Goal: Task Accomplishment & Management: Manage account settings

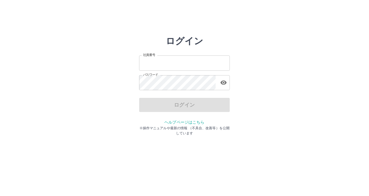
type input "*******"
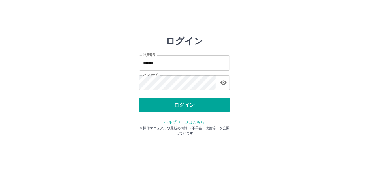
click at [181, 109] on div "ログイン" at bounding box center [184, 105] width 91 height 14
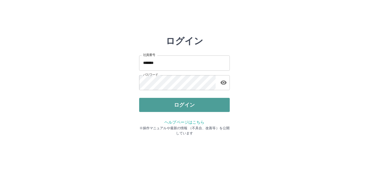
click at [181, 109] on button "ログイン" at bounding box center [184, 105] width 91 height 14
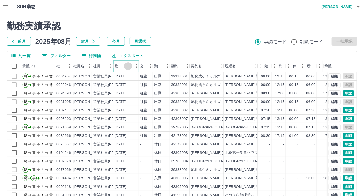
click at [130, 66] on icon "ソート" at bounding box center [128, 66] width 5 height 5
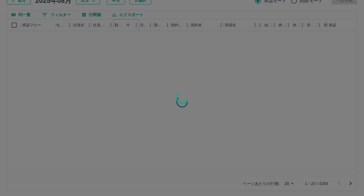
scroll to position [43, 0]
click at [286, 182] on div at bounding box center [182, 98] width 364 height 196
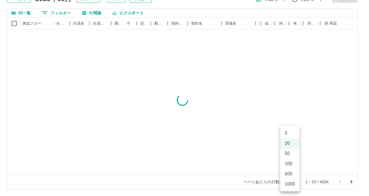
click at [288, 182] on body "SDH勤怠 [PERSON_NAME] 勤務実績承認 前月 [DATE] 次月 今月 月選択 承認モード 削除モード 一括承認 列一覧 0 フィルター 行間隔…" at bounding box center [184, 76] width 369 height 239
click at [288, 153] on li "50" at bounding box center [289, 154] width 19 height 10
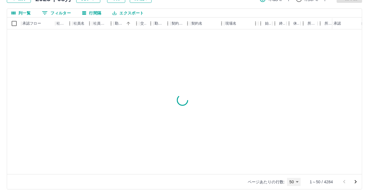
type input "**"
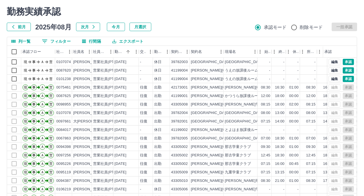
scroll to position [0, 0]
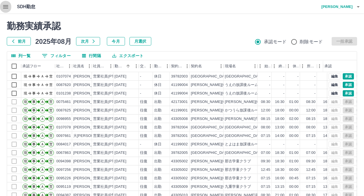
click at [4, 8] on icon "button" at bounding box center [5, 6] width 5 height 3
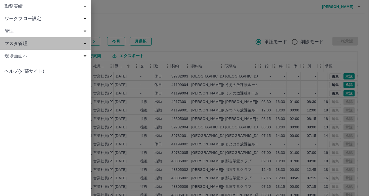
click at [21, 42] on span "マスタ管理" at bounding box center [47, 43] width 84 height 7
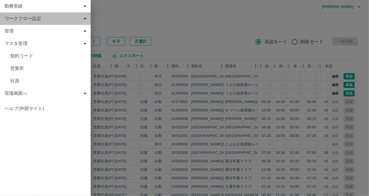
click at [29, 19] on span "ワークフロー設定" at bounding box center [47, 18] width 84 height 7
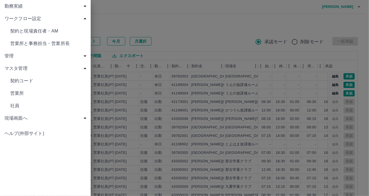
click at [30, 32] on span "契約と現場責任者・AM" at bounding box center [48, 31] width 76 height 7
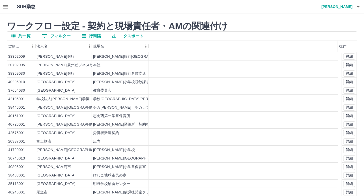
click at [65, 37] on button "0 フィルター" at bounding box center [56, 36] width 38 height 8
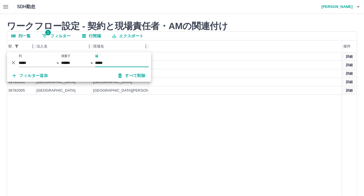
type input "*****"
click at [162, 67] on div at bounding box center [246, 65] width 194 height 8
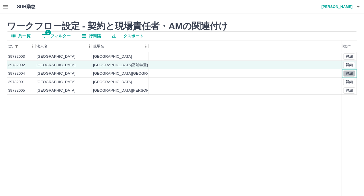
click at [352, 72] on button "詳細" at bounding box center [350, 73] width 12 height 6
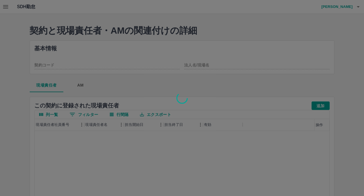
type input "********"
type input "**********"
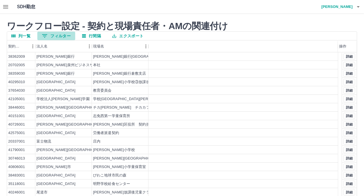
click at [57, 39] on button "0 フィルター" at bounding box center [56, 36] width 38 height 8
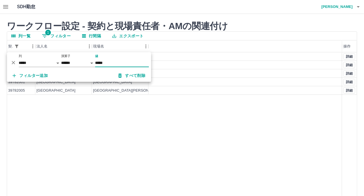
type input "*****"
click at [308, 65] on div at bounding box center [246, 65] width 194 height 8
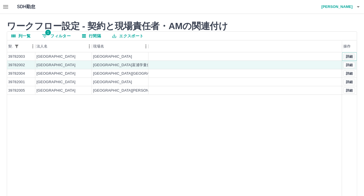
click at [347, 58] on button "詳細" at bounding box center [350, 56] width 12 height 6
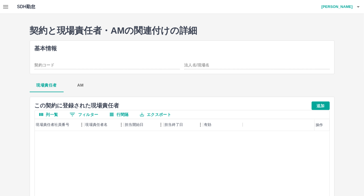
type input "********"
type input "**********"
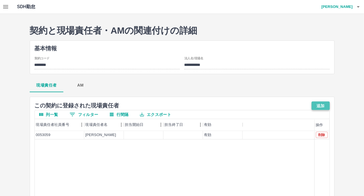
click at [316, 105] on button "追加" at bounding box center [321, 106] width 18 height 8
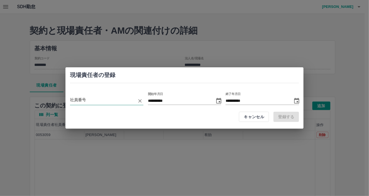
click at [94, 99] on input "employeeCode" at bounding box center [102, 101] width 65 height 8
type input "*******"
click at [280, 115] on button "登録する" at bounding box center [285, 117] width 25 height 10
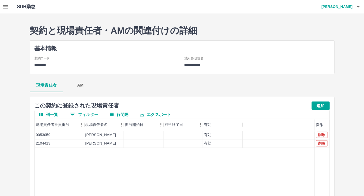
click at [7, 5] on icon "button" at bounding box center [5, 6] width 5 height 3
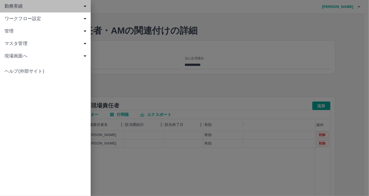
click at [20, 8] on span "勤務実績" at bounding box center [47, 6] width 84 height 7
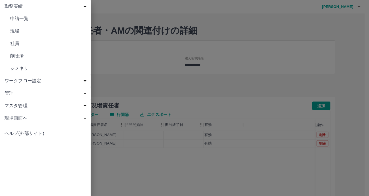
click at [32, 85] on div "ワークフロー設定" at bounding box center [45, 81] width 91 height 12
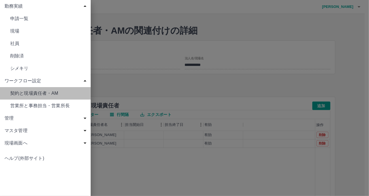
click at [32, 22] on span "契約と現場責任者・AM" at bounding box center [48, 18] width 76 height 7
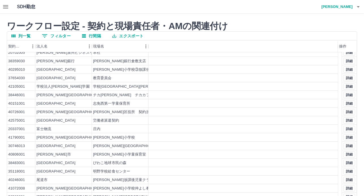
scroll to position [24, 0]
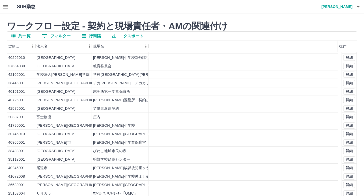
click at [48, 35] on button "0 フィルター" at bounding box center [56, 36] width 38 height 8
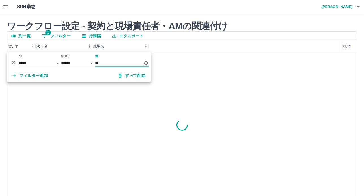
scroll to position [0, 0]
type input "*****"
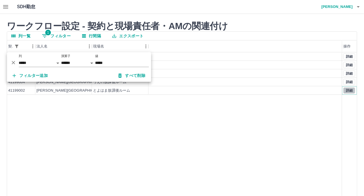
click at [353, 91] on button "詳細" at bounding box center [350, 90] width 12 height 6
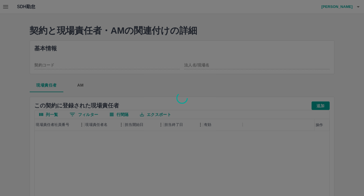
type input "********"
type input "**********"
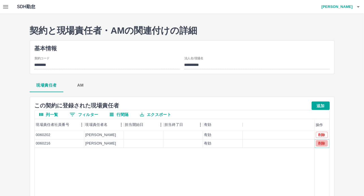
click at [325, 144] on button "削除" at bounding box center [322, 143] width 12 height 6
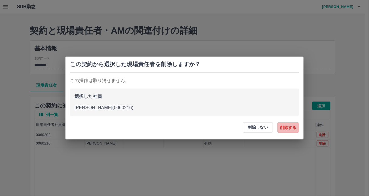
click at [292, 130] on button "削除する" at bounding box center [288, 128] width 22 height 10
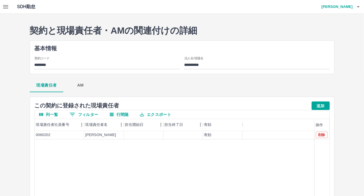
click at [5, 8] on icon "button" at bounding box center [5, 6] width 5 height 3
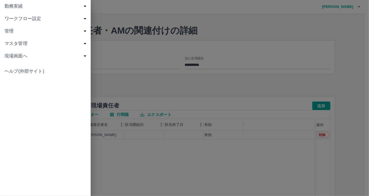
click at [15, 10] on div "勤務実績" at bounding box center [45, 6] width 91 height 12
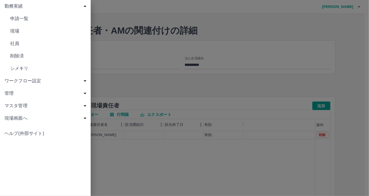
click at [24, 17] on span "申請一覧" at bounding box center [48, 18] width 76 height 7
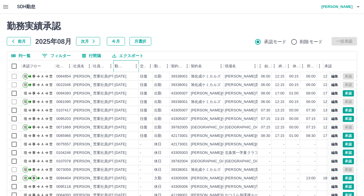
click at [128, 65] on div "勤務日" at bounding box center [124, 66] width 18 height 12
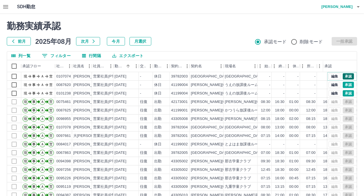
click at [348, 75] on button "承認" at bounding box center [348, 76] width 11 height 6
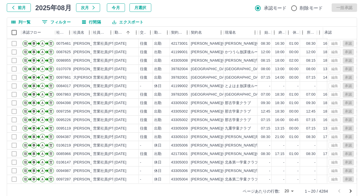
scroll to position [43, 0]
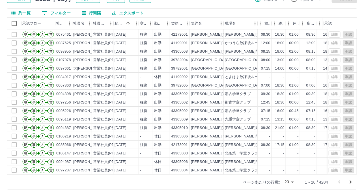
click at [295, 179] on body "SDH勤怠 高田　愛 勤務実績承認 前月 2025年08月 次月 今月 月選択 承認モード 削除モード 一括承認 列一覧 0 フィルター 行間隔 エクスポート…" at bounding box center [182, 76] width 364 height 239
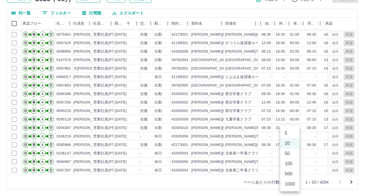
click at [290, 153] on li "50" at bounding box center [289, 154] width 19 height 10
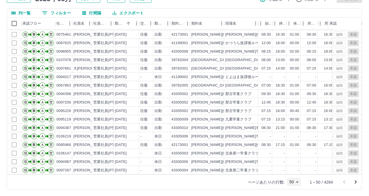
type input "**"
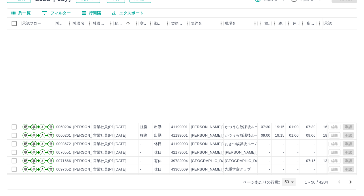
scroll to position [283, 0]
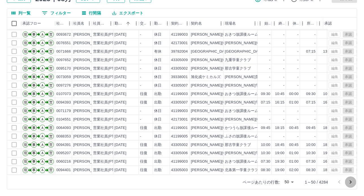
click at [351, 182] on icon "次のページへ" at bounding box center [351, 182] width 7 height 7
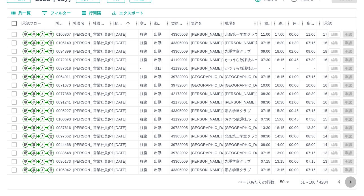
click at [352, 181] on icon "次のページへ" at bounding box center [351, 182] width 7 height 7
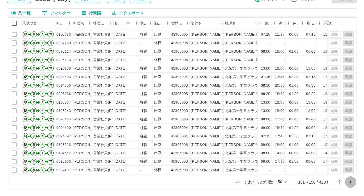
click at [353, 183] on icon "次のページへ" at bounding box center [351, 182] width 7 height 7
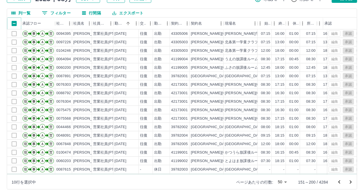
scroll to position [113, 0]
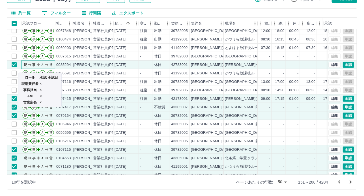
click at [31, 64] on icon "現 事 Ａ 営" at bounding box center [39, 64] width 34 height 10
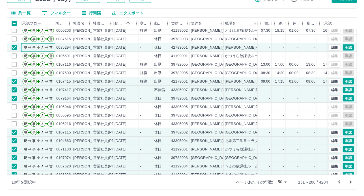
scroll to position [170, 0]
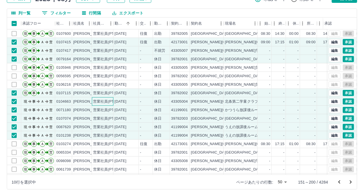
drag, startPoint x: 99, startPoint y: 102, endPoint x: 106, endPoint y: 104, distance: 7.2
click at [99, 102] on div "営業社員(PT契約)" at bounding box center [108, 101] width 30 height 5
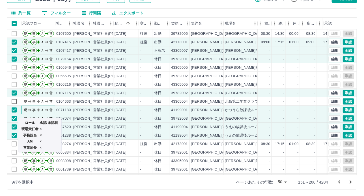
click at [48, 109] on icon "現 事 Ａ 営" at bounding box center [39, 109] width 34 height 10
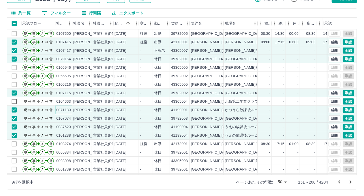
drag, startPoint x: 70, startPoint y: 108, endPoint x: 73, endPoint y: 121, distance: 12.8
click at [70, 108] on div "0071180" at bounding box center [63, 110] width 15 height 5
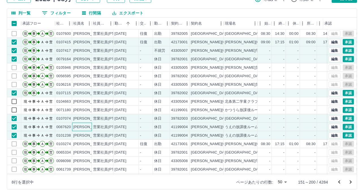
click at [72, 127] on div "[PERSON_NAME]" at bounding box center [82, 127] width 20 height 8
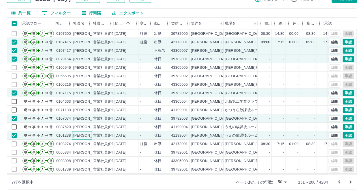
click at [72, 137] on div "[PERSON_NAME]" at bounding box center [82, 135] width 20 height 8
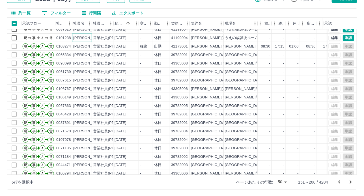
scroll to position [283, 0]
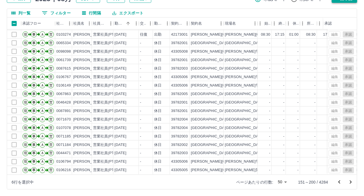
click at [357, 183] on button "次のページへ" at bounding box center [350, 182] width 11 height 11
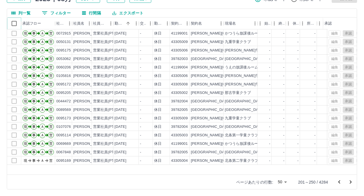
scroll to position [85, 0]
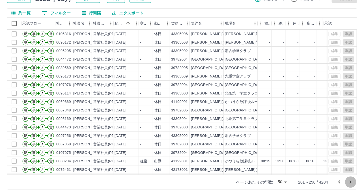
click at [353, 184] on icon "次のページへ" at bounding box center [351, 182] width 7 height 7
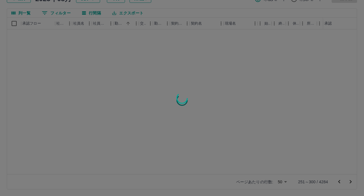
scroll to position [0, 0]
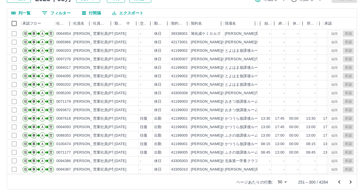
click at [349, 181] on icon "次のページへ" at bounding box center [351, 182] width 7 height 7
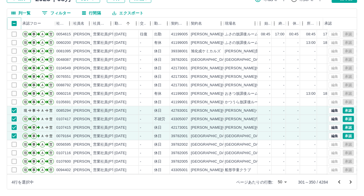
scroll to position [283, 0]
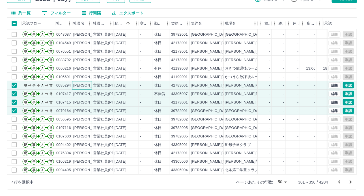
click at [80, 83] on div "橋本　栄子" at bounding box center [88, 85] width 31 height 5
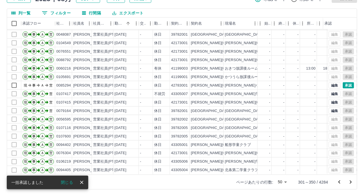
click at [353, 180] on icon "次のページへ" at bounding box center [351, 182] width 7 height 7
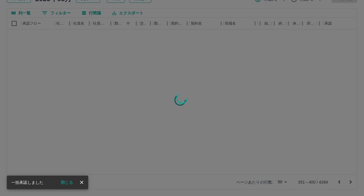
scroll to position [0, 0]
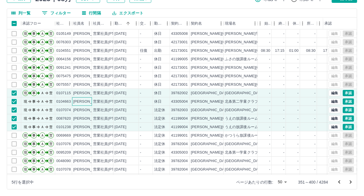
drag, startPoint x: 87, startPoint y: 100, endPoint x: 91, endPoint y: 110, distance: 10.7
click at [87, 100] on div "[PERSON_NAME]" at bounding box center [88, 101] width 31 height 5
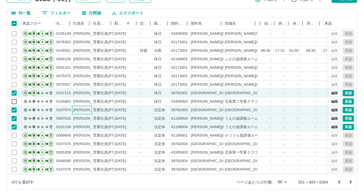
click at [91, 111] on div "[PERSON_NAME]" at bounding box center [88, 110] width 31 height 5
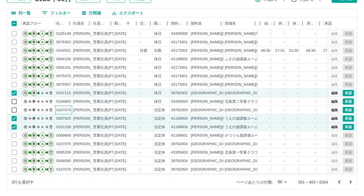
click at [70, 108] on div "0107074" at bounding box center [63, 110] width 15 height 5
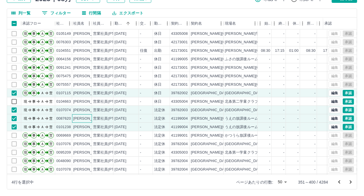
click at [75, 116] on div "[PERSON_NAME]" at bounding box center [88, 118] width 31 height 5
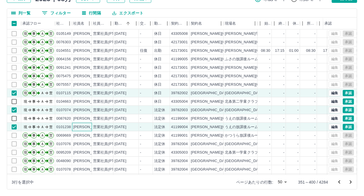
click at [77, 127] on div "[PERSON_NAME]" at bounding box center [88, 127] width 31 height 5
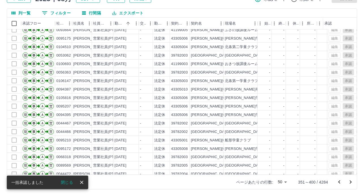
scroll to position [283, 0]
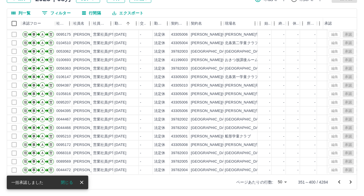
click at [353, 183] on icon "次のページへ" at bounding box center [351, 182] width 7 height 7
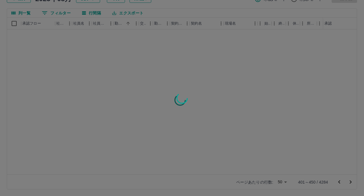
scroll to position [0, 0]
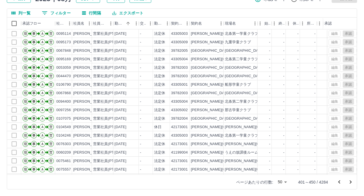
click at [346, 184] on button "次のページへ" at bounding box center [350, 182] width 11 height 11
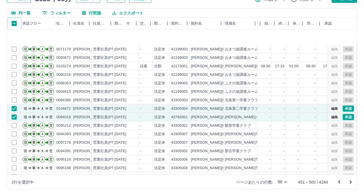
scroll to position [141, 0]
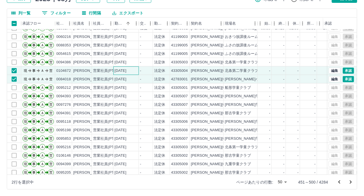
click at [123, 69] on div "[DATE]" at bounding box center [121, 70] width 12 height 5
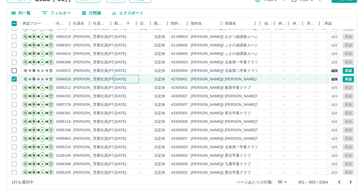
click at [124, 78] on div "[DATE]" at bounding box center [121, 79] width 12 height 5
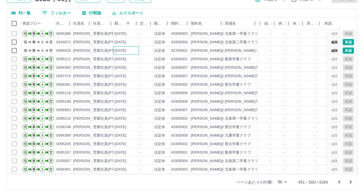
scroll to position [283, 0]
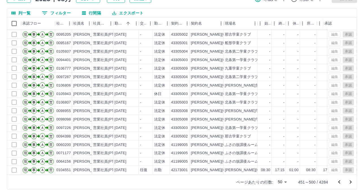
click at [349, 183] on icon "次のページへ" at bounding box center [351, 182] width 7 height 7
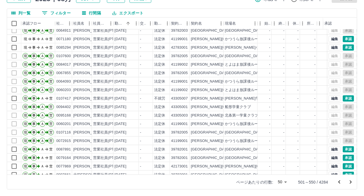
scroll to position [28, 0]
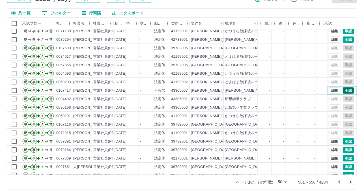
click at [348, 91] on button "承認" at bounding box center [348, 90] width 11 height 6
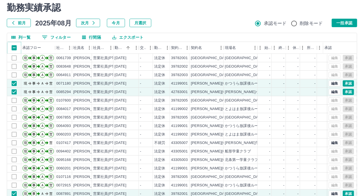
scroll to position [0, 0]
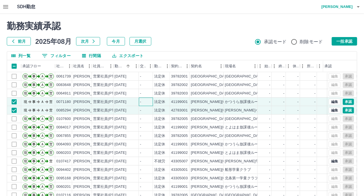
click at [151, 103] on div "-" at bounding box center [146, 102] width 14 height 8
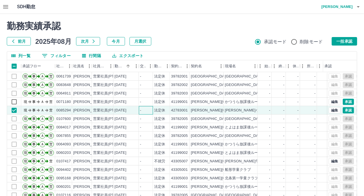
click at [151, 112] on div "-" at bounding box center [146, 110] width 14 height 8
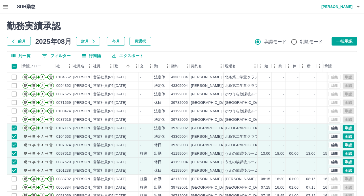
scroll to position [283, 0]
drag, startPoint x: 87, startPoint y: 133, endPoint x: 92, endPoint y: 133, distance: 4.5
click at [88, 134] on div "[PERSON_NAME]" at bounding box center [88, 136] width 31 height 5
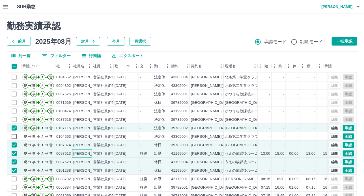
drag, startPoint x: 74, startPoint y: 149, endPoint x: 78, endPoint y: 156, distance: 7.9
click at [74, 151] on div "[PERSON_NAME]" at bounding box center [88, 153] width 31 height 5
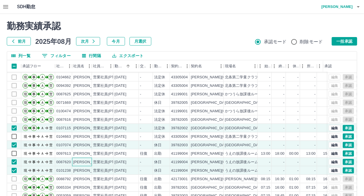
click at [79, 160] on div "[PERSON_NAME]" at bounding box center [88, 162] width 31 height 5
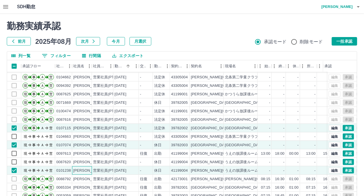
click at [82, 168] on div "[PERSON_NAME]" at bounding box center [88, 170] width 31 height 5
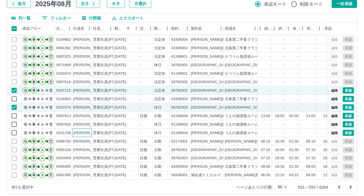
scroll to position [43, 0]
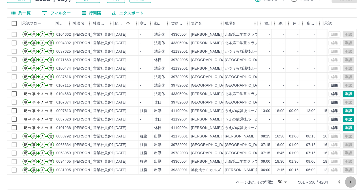
click at [351, 182] on icon "次のページへ" at bounding box center [351, 182] width 7 height 7
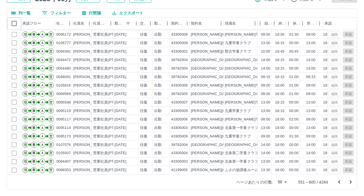
scroll to position [283, 0]
click at [348, 182] on icon "次のページへ" at bounding box center [351, 182] width 7 height 7
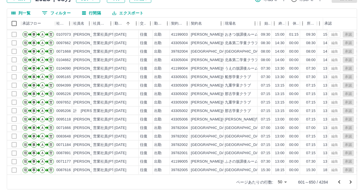
click at [349, 181] on icon "次のページへ" at bounding box center [351, 182] width 7 height 7
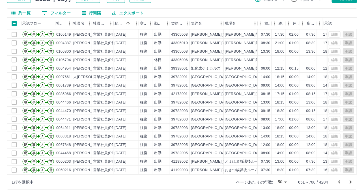
click at [349, 181] on icon "次のページへ" at bounding box center [351, 182] width 7 height 7
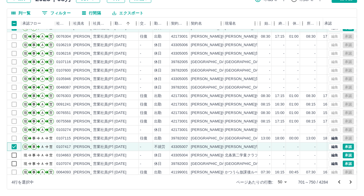
scroll to position [113, 0]
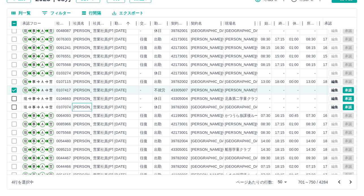
click at [82, 106] on div "[PERSON_NAME]" at bounding box center [88, 107] width 31 height 5
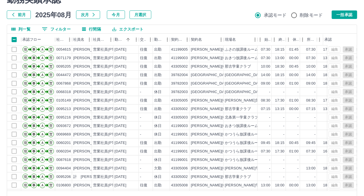
scroll to position [14, 0]
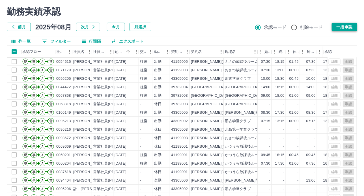
click at [346, 25] on button "一括承認" at bounding box center [344, 27] width 25 height 8
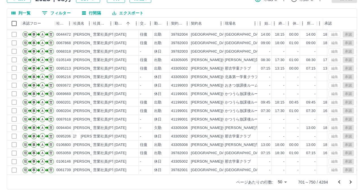
scroll to position [283, 0]
click at [349, 182] on icon "次のページへ" at bounding box center [351, 182] width 7 height 7
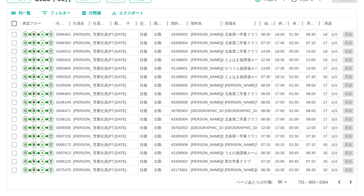
click at [350, 183] on icon "次のページへ" at bounding box center [351, 182] width 7 height 7
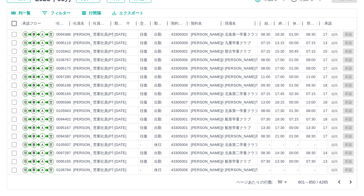
click at [350, 183] on icon "次のページへ" at bounding box center [351, 182] width 7 height 7
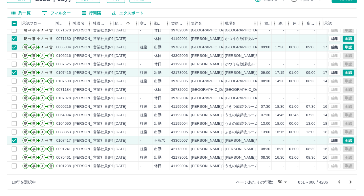
scroll to position [113, 0]
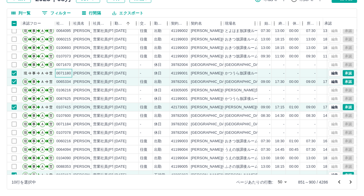
click at [65, 73] on div "0071180" at bounding box center [63, 73] width 15 height 5
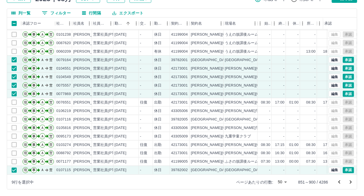
scroll to position [283, 0]
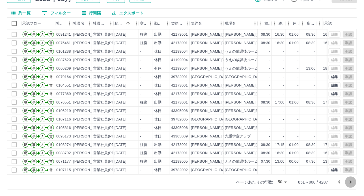
click at [351, 183] on icon "次のページへ" at bounding box center [351, 182] width 7 height 7
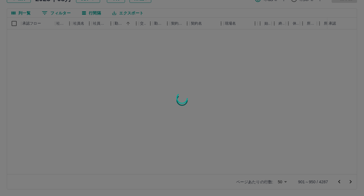
scroll to position [0, 0]
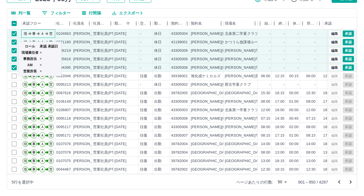
click at [45, 34] on line at bounding box center [45, 34] width 1 height 0
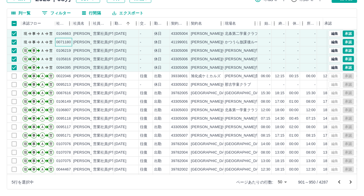
click at [69, 42] on div "0071180" at bounding box center [63, 42] width 15 height 5
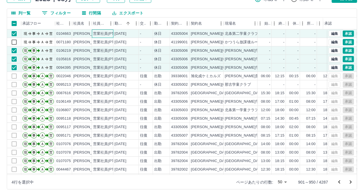
click at [108, 34] on div "営業社員(PT契約)" at bounding box center [108, 33] width 30 height 5
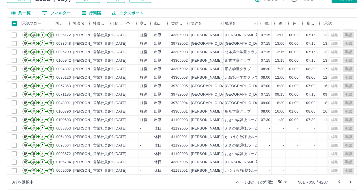
scroll to position [283, 0]
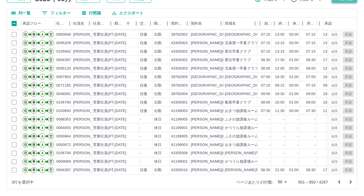
click at [349, 181] on icon "次のページへ" at bounding box center [351, 182] width 7 height 7
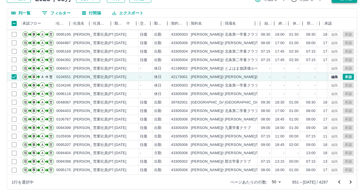
click at [351, 180] on icon "次のページへ" at bounding box center [351, 182] width 7 height 7
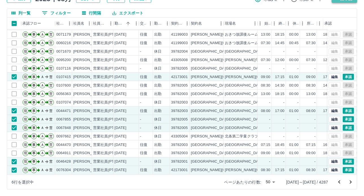
click at [352, 180] on icon "次のページへ" at bounding box center [351, 182] width 7 height 7
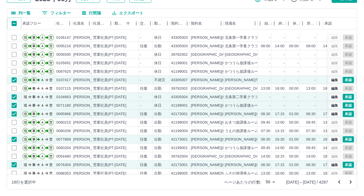
scroll to position [198, 0]
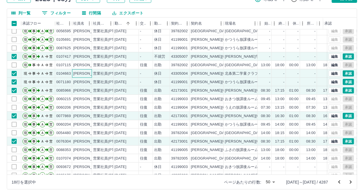
click at [76, 73] on div "[PERSON_NAME]" at bounding box center [88, 73] width 31 height 5
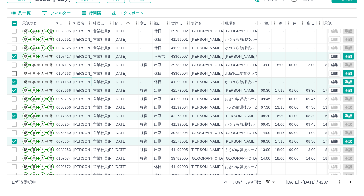
drag, startPoint x: 78, startPoint y: 83, endPoint x: 76, endPoint y: 107, distance: 23.9
click at [78, 83] on div "[PERSON_NAME]" at bounding box center [88, 82] width 31 height 5
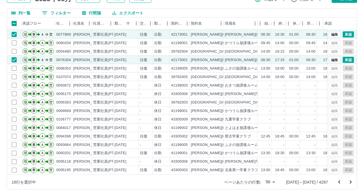
scroll to position [283, 0]
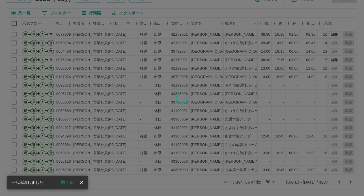
click at [352, 180] on div at bounding box center [182, 98] width 364 height 196
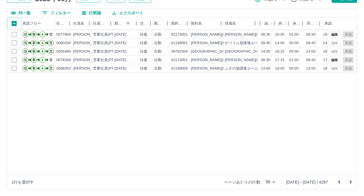
scroll to position [142, 0]
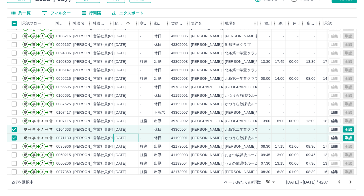
click at [127, 138] on div "[DATE]" at bounding box center [121, 138] width 12 height 5
click at [136, 127] on div "[DATE]" at bounding box center [126, 129] width 25 height 8
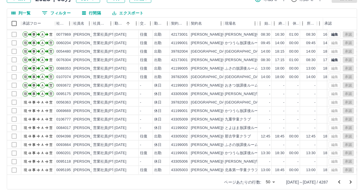
scroll to position [283, 0]
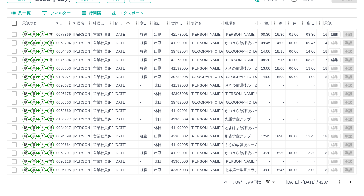
click at [350, 183] on icon "次のページへ" at bounding box center [351, 182] width 7 height 7
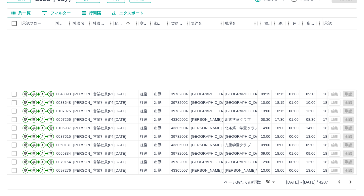
scroll to position [141, 0]
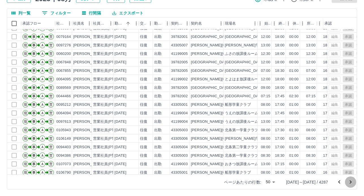
click at [350, 183] on icon "次のページへ" at bounding box center [351, 182] width 7 height 7
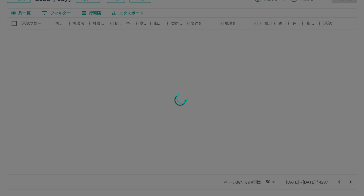
scroll to position [0, 0]
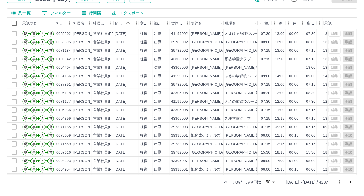
click at [349, 181] on icon "次のページへ" at bounding box center [351, 182] width 7 height 7
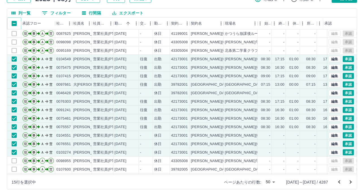
scroll to position [283, 0]
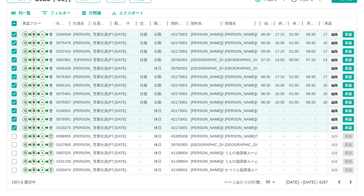
click at [352, 182] on icon "次のページへ" at bounding box center [351, 182] width 7 height 7
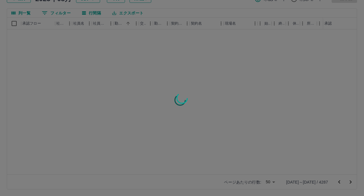
scroll to position [0, 0]
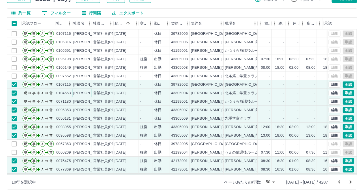
click at [73, 93] on div "[PERSON_NAME]" at bounding box center [88, 93] width 31 height 5
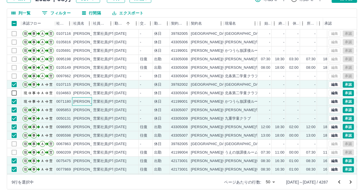
click at [74, 100] on div "[PERSON_NAME]" at bounding box center [88, 101] width 31 height 5
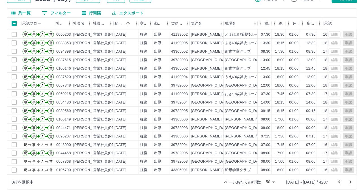
scroll to position [283, 0]
click at [351, 180] on icon "次のページへ" at bounding box center [351, 182] width 7 height 7
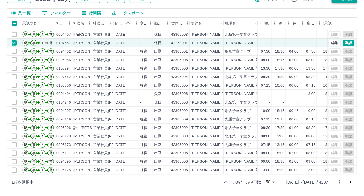
click at [352, 181] on icon "次のページへ" at bounding box center [351, 182] width 7 height 7
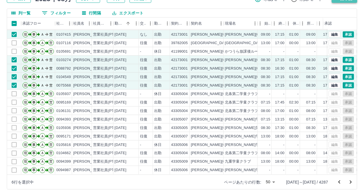
click at [352, 181] on icon "次のページへ" at bounding box center [351, 182] width 7 height 7
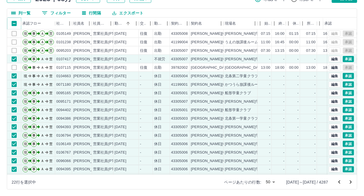
scroll to position [254, 0]
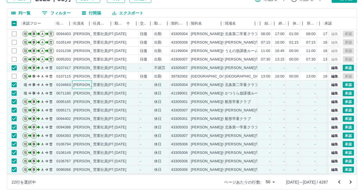
drag, startPoint x: 80, startPoint y: 85, endPoint x: 82, endPoint y: 92, distance: 6.9
click at [80, 85] on div "[PERSON_NAME]" at bounding box center [88, 84] width 31 height 5
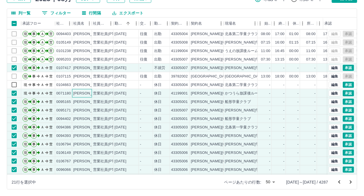
click at [82, 92] on div "[PERSON_NAME]" at bounding box center [88, 93] width 31 height 5
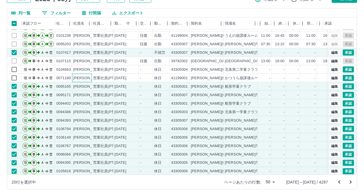
scroll to position [283, 0]
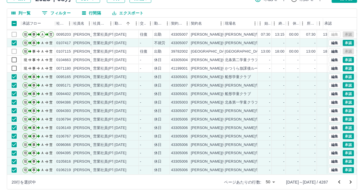
click at [336, 3] on div "勤務実績承認 前月 2025年08月 次月 今月 月選択 承認モード 削除モード 一括承認 列一覧 0 フィルター 行間隔 エクスポート 承認フロー 社員番号…" at bounding box center [182, 83] width 364 height 225
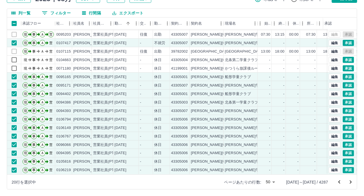
click at [351, 183] on icon "次のページへ" at bounding box center [351, 182] width 2 height 3
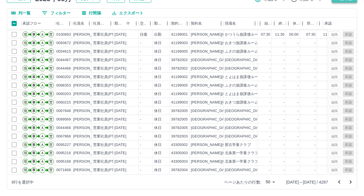
click at [350, 182] on icon "次のページへ" at bounding box center [351, 182] width 7 height 7
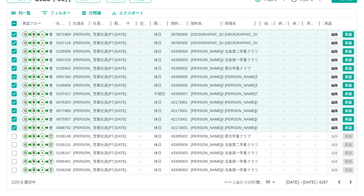
click at [352, 181] on icon "次のページへ" at bounding box center [351, 182] width 7 height 7
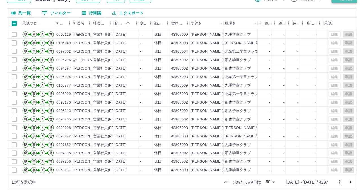
click at [350, 183] on icon "次のページへ" at bounding box center [351, 182] width 7 height 7
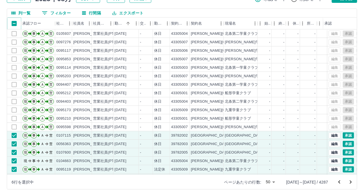
scroll to position [85, 0]
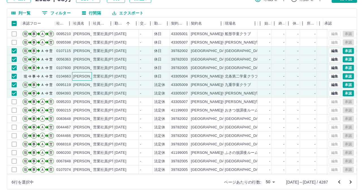
click at [91, 75] on div "[PERSON_NAME]" at bounding box center [88, 76] width 31 height 5
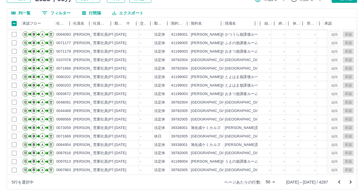
scroll to position [283, 0]
click at [352, 183] on icon "次のページへ" at bounding box center [351, 182] width 7 height 7
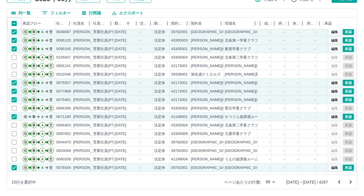
scroll to position [141, 0]
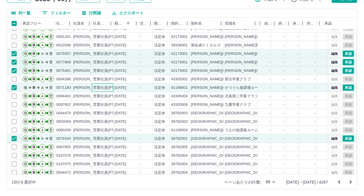
drag, startPoint x: 109, startPoint y: 85, endPoint x: 126, endPoint y: 121, distance: 39.4
click at [109, 86] on div "営業社員(PT契約)" at bounding box center [108, 87] width 30 height 5
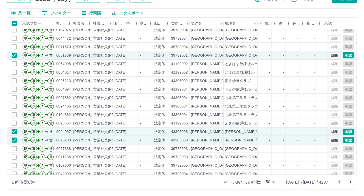
scroll to position [283, 0]
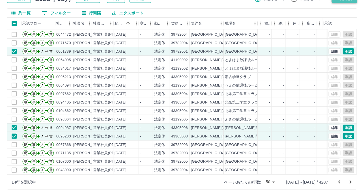
click at [352, 183] on icon "次のページへ" at bounding box center [351, 182] width 7 height 7
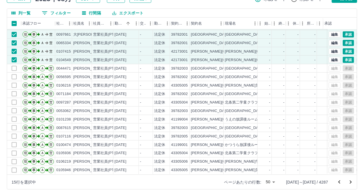
click at [350, 181] on icon "次のページへ" at bounding box center [351, 182] width 7 height 7
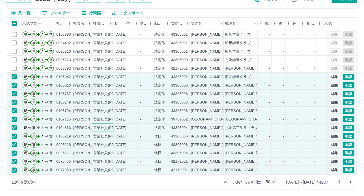
click at [97, 125] on div "営業社員(PT契約)" at bounding box center [108, 127] width 30 height 5
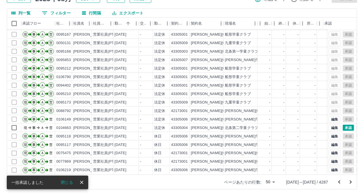
click at [351, 183] on icon "次のページへ" at bounding box center [351, 182] width 2 height 3
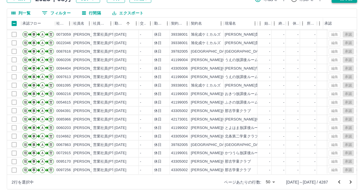
click at [351, 183] on icon "次のページへ" at bounding box center [351, 182] width 2 height 3
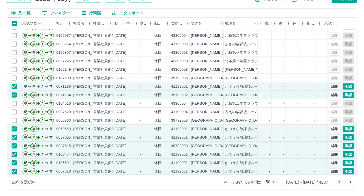
scroll to position [141, 0]
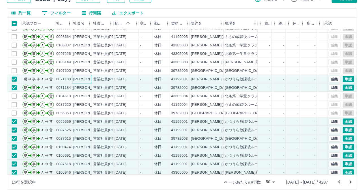
click at [75, 80] on div "[PERSON_NAME]" at bounding box center [88, 79] width 31 height 5
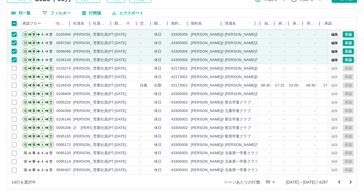
scroll to position [283, 0]
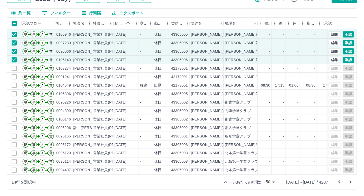
click at [350, 183] on icon "次のページへ" at bounding box center [351, 182] width 7 height 7
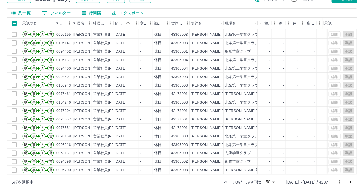
click at [347, 180] on button "次のページへ" at bounding box center [350, 182] width 11 height 11
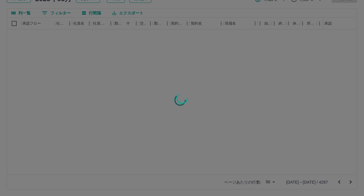
scroll to position [0, 0]
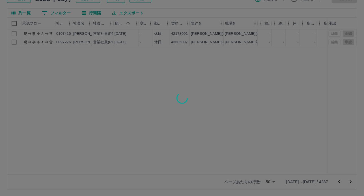
click at [14, 23] on div at bounding box center [182, 98] width 364 height 196
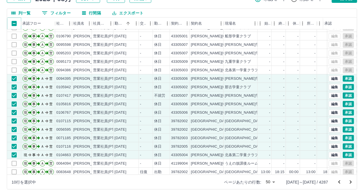
scroll to position [113, 0]
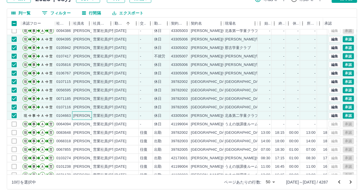
click at [81, 112] on div "[PERSON_NAME]" at bounding box center [82, 116] width 20 height 8
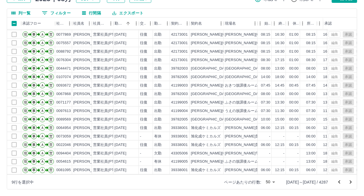
scroll to position [283, 0]
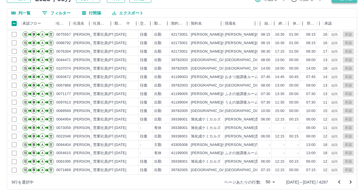
click at [352, 182] on icon "次のページへ" at bounding box center [351, 182] width 2 height 3
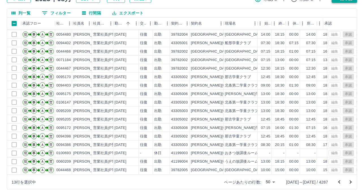
click at [350, 182] on icon "次のページへ" at bounding box center [351, 182] width 7 height 7
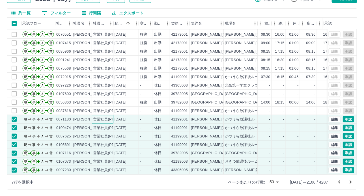
click at [101, 117] on div "営業社員(PT契約)" at bounding box center [108, 119] width 30 height 5
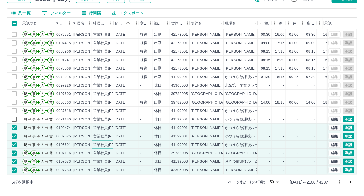
click at [101, 142] on div "営業社員(PT契約)" at bounding box center [108, 144] width 30 height 5
click at [101, 134] on div "営業社員(PT契約)" at bounding box center [108, 136] width 30 height 5
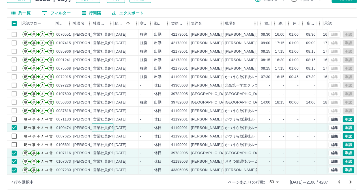
click at [102, 125] on div "営業社員(PT契約)" at bounding box center [108, 127] width 30 height 5
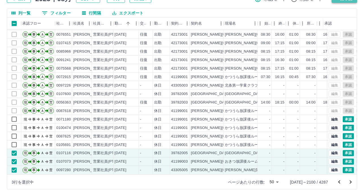
click at [352, 181] on icon "次のページへ" at bounding box center [351, 182] width 7 height 7
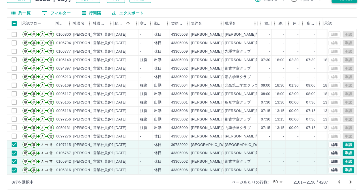
click at [352, 183] on icon "次のページへ" at bounding box center [351, 182] width 7 height 7
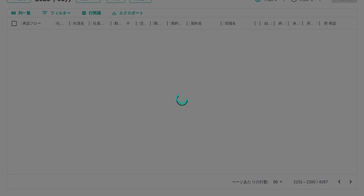
scroll to position [0, 0]
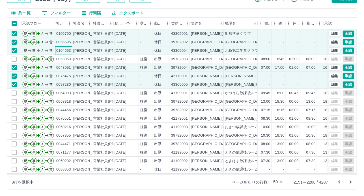
click at [70, 50] on div "0104663" at bounding box center [63, 50] width 15 height 5
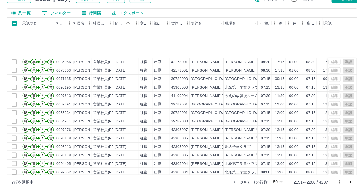
scroll to position [283, 0]
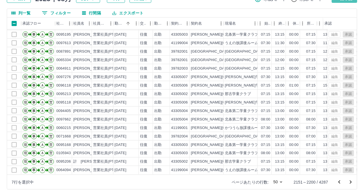
drag, startPoint x: 339, startPoint y: 2, endPoint x: 358, endPoint y: 74, distance: 74.6
click at [352, 184] on div at bounding box center [182, 98] width 364 height 196
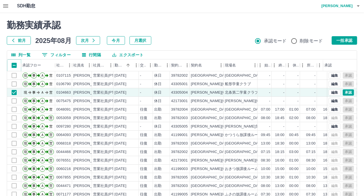
scroll to position [0, 0]
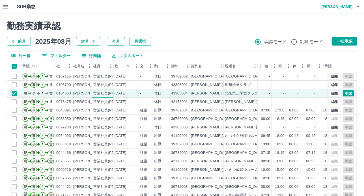
click at [92, 92] on div "営業社員(PT契約)" at bounding box center [103, 93] width 22 height 8
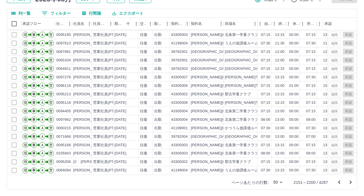
scroll to position [43, 0]
click at [352, 183] on icon "次のページへ" at bounding box center [351, 182] width 7 height 7
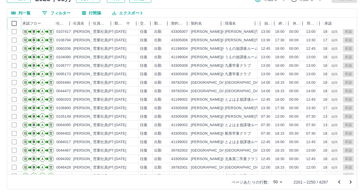
scroll to position [226, 0]
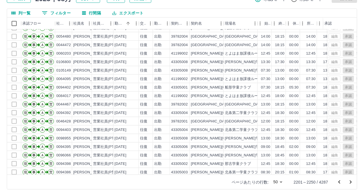
click at [353, 184] on icon "次のページへ" at bounding box center [351, 182] width 7 height 7
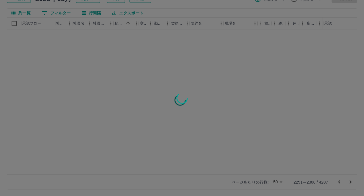
scroll to position [0, 0]
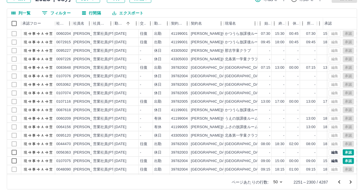
click at [15, 24] on div at bounding box center [182, 98] width 364 height 196
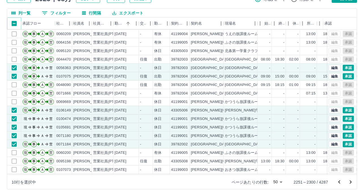
scroll to position [141, 0]
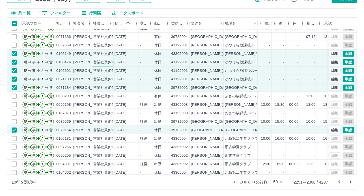
click at [100, 62] on div "営業社員(PT契約)" at bounding box center [108, 62] width 30 height 5
click at [101, 70] on div "営業社員(PT契約)" at bounding box center [108, 70] width 30 height 5
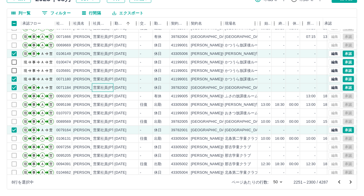
click at [105, 88] on div "営業社員(PT契約)" at bounding box center [108, 87] width 30 height 5
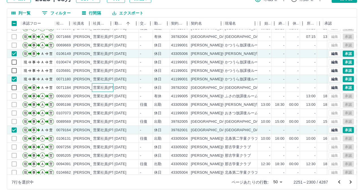
click at [105, 88] on div "営業社員(PT契約)" at bounding box center [108, 87] width 30 height 5
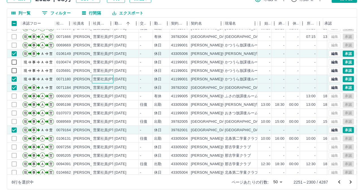
click at [103, 80] on div "営業社員(PT契約)" at bounding box center [108, 79] width 30 height 5
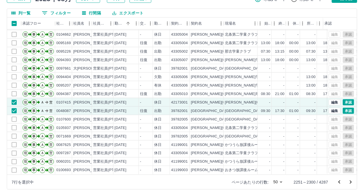
scroll to position [283, 0]
click at [354, 183] on icon "次のページへ" at bounding box center [351, 182] width 7 height 7
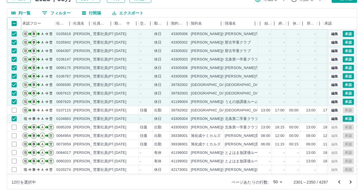
scroll to position [198, 0]
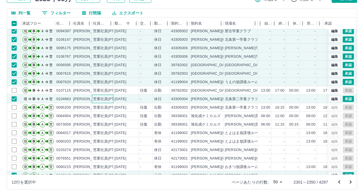
click at [94, 100] on div "営業社員(PT契約)" at bounding box center [108, 99] width 30 height 5
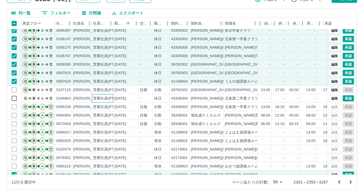
scroll to position [283, 0]
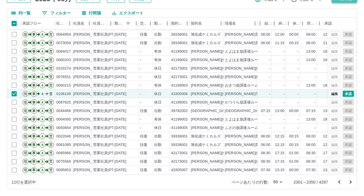
click at [351, 183] on icon "次のページへ" at bounding box center [351, 182] width 2 height 3
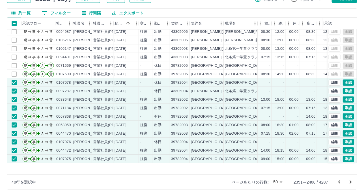
scroll to position [0, 0]
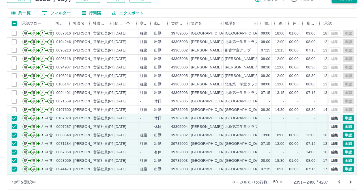
click at [352, 181] on icon "次のページへ" at bounding box center [351, 182] width 7 height 7
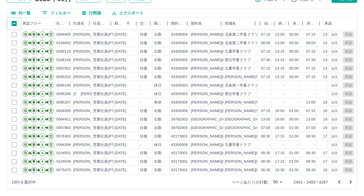
scroll to position [283, 0]
click at [332, 3] on div "勤務実績承認 前月 2025年08月 次月 今月 月選択 承認モード 削除モード 一括承認 列一覧 0 フィルター 行間隔 エクスポート 承認フロー 社員番号…" at bounding box center [182, 83] width 364 height 225
click at [352, 183] on icon "次のページへ" at bounding box center [351, 182] width 7 height 7
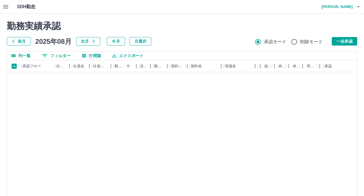
scroll to position [43, 0]
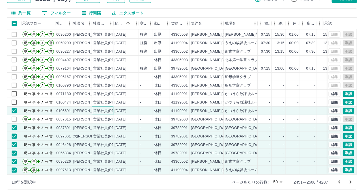
click at [105, 109] on div "営業社員(PT契約)" at bounding box center [108, 110] width 30 height 5
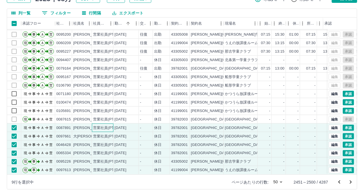
click at [103, 125] on div "営業社員(PT契約)" at bounding box center [108, 127] width 30 height 5
click at [103, 134] on div "営業社員(PT契約)" at bounding box center [108, 136] width 30 height 5
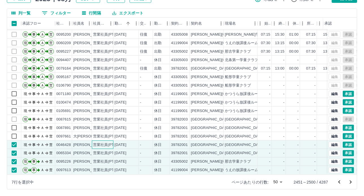
click at [104, 142] on div "営業社員(PT契約)" at bounding box center [108, 144] width 30 height 5
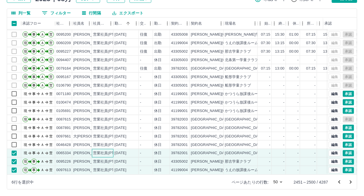
click at [105, 152] on div "営業社員(PT契約)" at bounding box center [103, 153] width 22 height 8
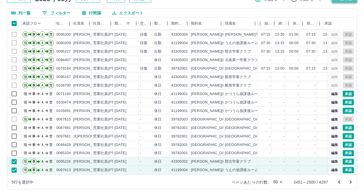
click at [353, 183] on icon "次のページへ" at bounding box center [351, 182] width 7 height 7
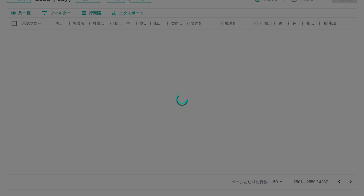
scroll to position [0, 0]
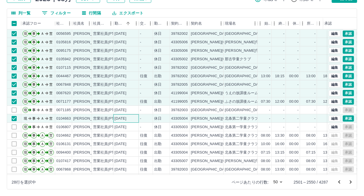
click at [114, 117] on div "[DATE]" at bounding box center [126, 118] width 25 height 8
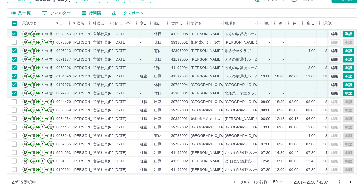
scroll to position [283, 0]
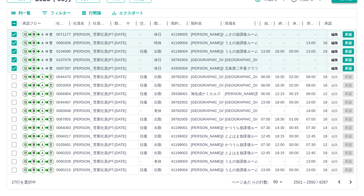
click at [352, 183] on icon "次のページへ" at bounding box center [351, 182] width 7 height 7
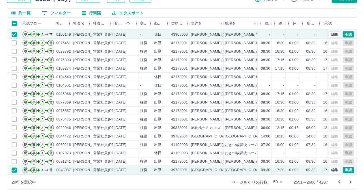
click at [341, 4] on div "勤務実績承認 前月 [DATE] 次月 今月 月選択 承認モード 削除モード 一括承認 列一覧 0 フィルター 行間隔 エクスポート 承認フロー 社員番号 社…" at bounding box center [182, 83] width 364 height 225
click at [351, 183] on icon "次のページへ" at bounding box center [351, 182] width 2 height 3
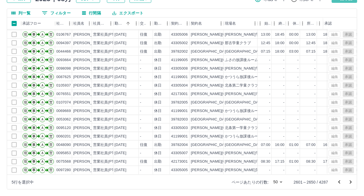
drag, startPoint x: 336, startPoint y: 0, endPoint x: 340, endPoint y: 125, distance: 124.6
click at [351, 183] on div at bounding box center [182, 98] width 364 height 196
click at [348, 181] on icon "次のページへ" at bounding box center [351, 182] width 7 height 7
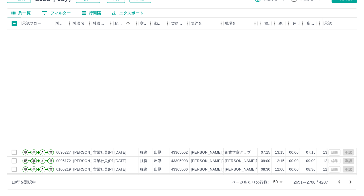
scroll to position [141, 0]
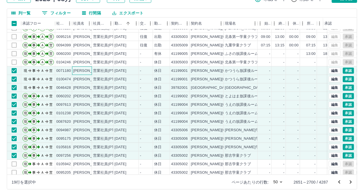
click at [84, 72] on div "[PERSON_NAME]" at bounding box center [88, 70] width 31 height 5
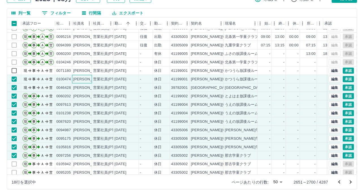
click at [86, 80] on div "[PERSON_NAME]" at bounding box center [88, 79] width 31 height 5
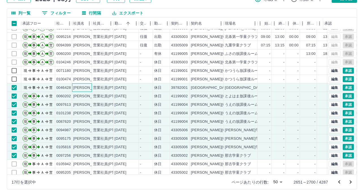
click at [85, 89] on div "[PERSON_NAME]" at bounding box center [88, 87] width 31 height 5
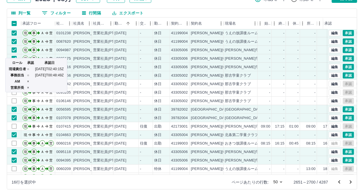
scroll to position [255, 0]
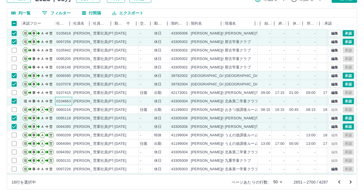
click at [69, 103] on div "0104663" at bounding box center [63, 101] width 15 height 5
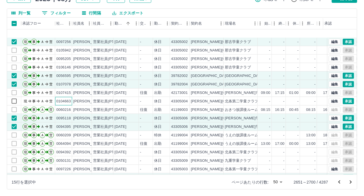
scroll to position [283, 0]
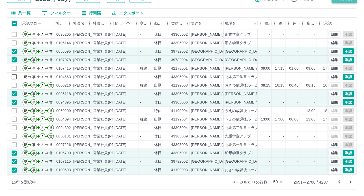
click at [352, 182] on icon "次のページへ" at bounding box center [351, 182] width 7 height 7
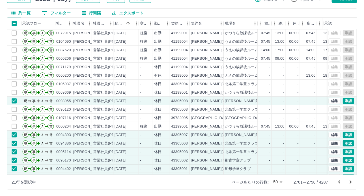
scroll to position [198, 0]
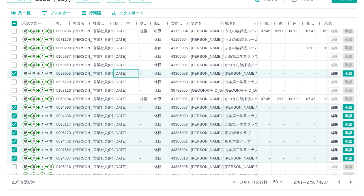
click at [114, 75] on div "[DATE]" at bounding box center [126, 73] width 25 height 8
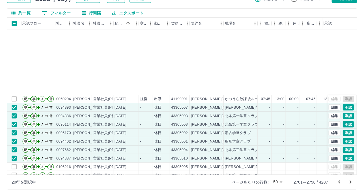
scroll to position [283, 0]
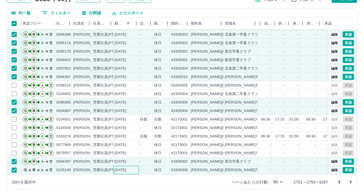
click at [115, 169] on div "[DATE]" at bounding box center [126, 170] width 25 height 8
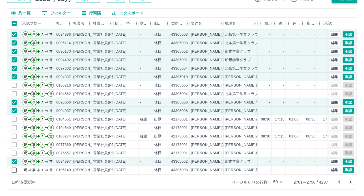
click at [352, 183] on icon "次のページへ" at bounding box center [351, 182] width 2 height 3
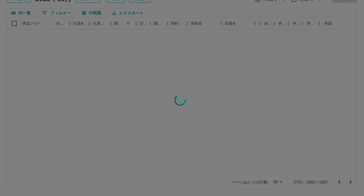
scroll to position [0, 0]
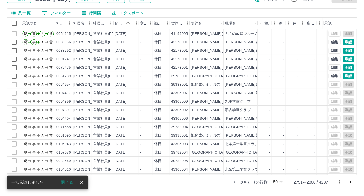
click at [15, 23] on div at bounding box center [182, 98] width 364 height 196
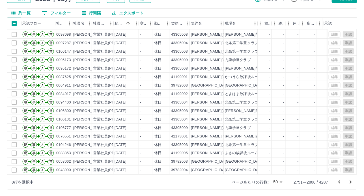
scroll to position [283, 0]
click at [350, 181] on icon "次のページへ" at bounding box center [351, 182] width 7 height 7
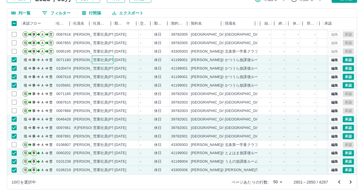
click at [94, 57] on div "営業社員(PT契約)" at bounding box center [108, 59] width 30 height 5
click at [95, 66] on div "営業社員(PT契約)" at bounding box center [108, 68] width 30 height 5
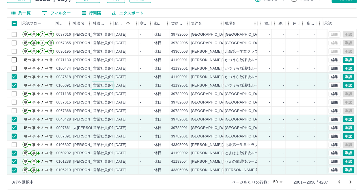
drag, startPoint x: 98, startPoint y: 82, endPoint x: 120, endPoint y: 77, distance: 22.7
click at [99, 83] on div "営業社員(PT契約)" at bounding box center [108, 85] width 30 height 5
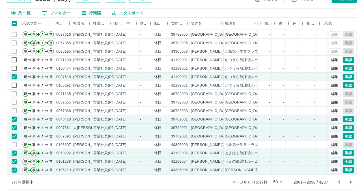
click at [94, 74] on div "営業社員(PT契約)" at bounding box center [108, 76] width 30 height 5
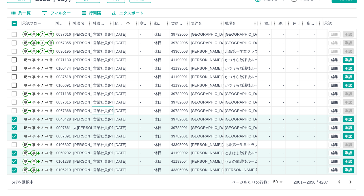
click at [97, 110] on div "営業社員(PT契約)" at bounding box center [103, 111] width 22 height 8
click at [99, 117] on div "営業社員(PT契約)" at bounding box center [108, 119] width 30 height 5
click at [99, 124] on div "営業社員(PT契約)" at bounding box center [103, 128] width 22 height 8
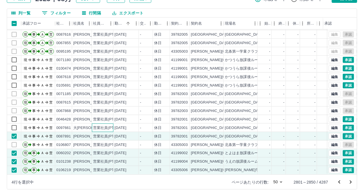
click at [101, 127] on div "営業社員(PT契約)" at bounding box center [103, 128] width 22 height 8
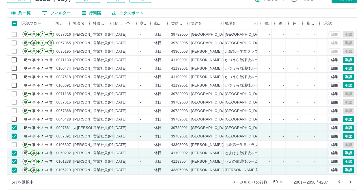
click at [101, 134] on div "営業社員(PT契約)" at bounding box center [108, 136] width 30 height 5
click at [95, 125] on div "営業社員(PT契約)" at bounding box center [108, 127] width 30 height 5
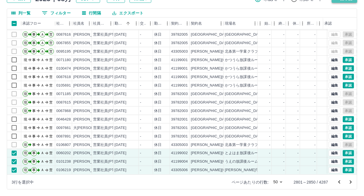
click at [351, 182] on icon "次のページへ" at bounding box center [351, 182] width 7 height 7
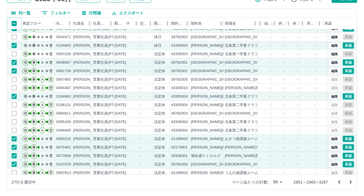
scroll to position [141, 0]
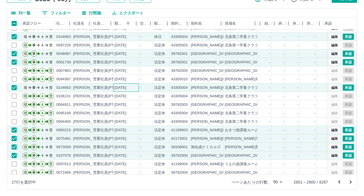
click at [115, 86] on div "[DATE]" at bounding box center [121, 87] width 12 height 5
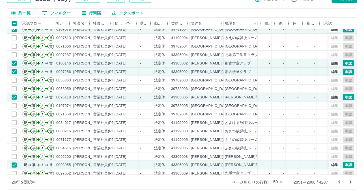
scroll to position [283, 0]
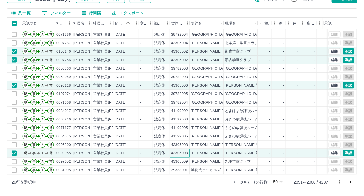
drag, startPoint x: 180, startPoint y: 150, endPoint x: 353, endPoint y: 3, distance: 227.5
click at [180, 151] on div "43305008" at bounding box center [179, 153] width 17 height 5
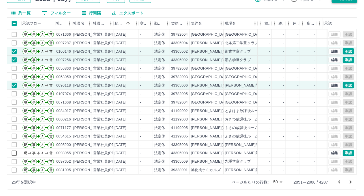
click at [351, 183] on icon "次のページへ" at bounding box center [351, 182] width 2 height 3
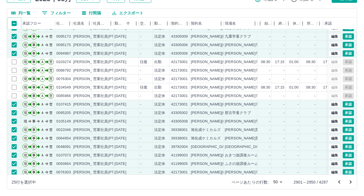
scroll to position [85, 0]
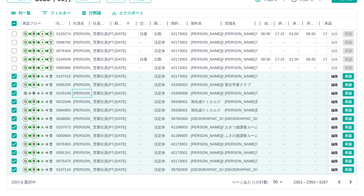
click at [86, 91] on div "[PERSON_NAME]" at bounding box center [88, 93] width 31 height 5
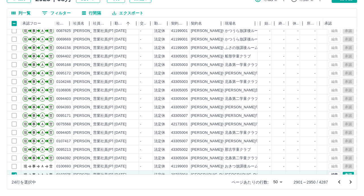
scroll to position [283, 0]
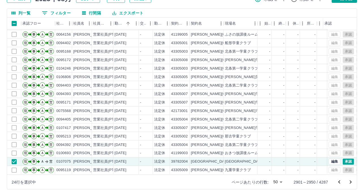
click at [350, 183] on icon "次のページへ" at bounding box center [351, 182] width 7 height 7
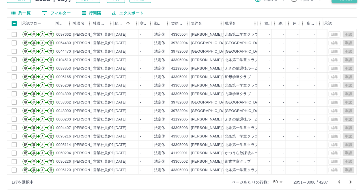
click at [352, 181] on icon "次のページへ" at bounding box center [351, 182] width 7 height 7
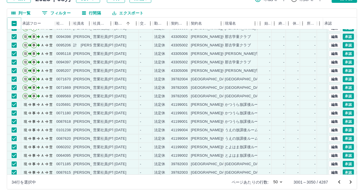
scroll to position [141, 0]
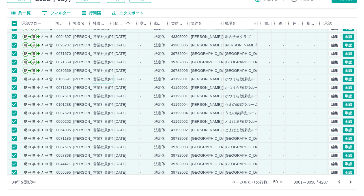
drag, startPoint x: 97, startPoint y: 78, endPoint x: 104, endPoint y: 96, distance: 19.6
click at [98, 78] on div "営業社員(PT契約)" at bounding box center [108, 79] width 30 height 5
click at [104, 88] on div "営業社員(PT契約)" at bounding box center [108, 87] width 30 height 5
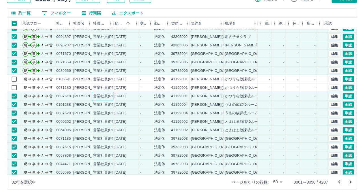
click at [104, 97] on div "営業社員(PT契約)" at bounding box center [108, 96] width 30 height 5
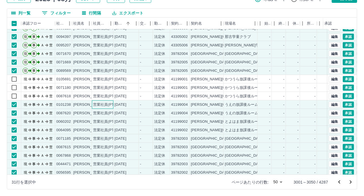
click at [113, 104] on div "営業社員(PT契約)" at bounding box center [108, 104] width 30 height 5
click at [112, 113] on div "営業社員(PT契約)" at bounding box center [108, 113] width 30 height 5
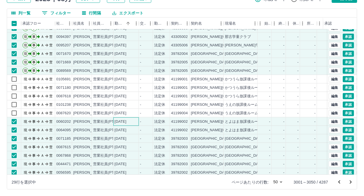
drag, startPoint x: 116, startPoint y: 120, endPoint x: 124, endPoint y: 143, distance: 24.3
click at [116, 120] on div "[DATE]" at bounding box center [121, 121] width 12 height 5
click at [120, 130] on div "[DATE]" at bounding box center [121, 130] width 12 height 5
click at [122, 137] on div "[DATE]" at bounding box center [121, 138] width 12 height 5
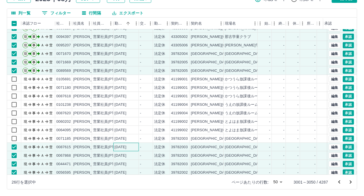
click at [125, 149] on div "[DATE]" at bounding box center [121, 147] width 12 height 5
click at [125, 155] on div "[DATE]" at bounding box center [121, 155] width 12 height 5
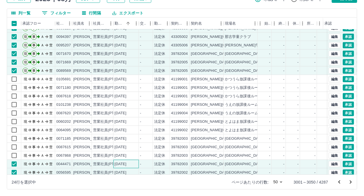
click at [127, 165] on div "[DATE]" at bounding box center [121, 164] width 12 height 5
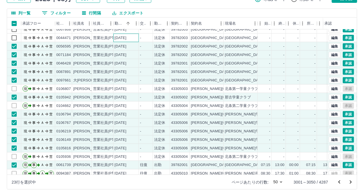
scroll to position [254, 0]
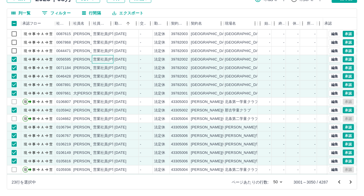
click at [112, 58] on div "営業社員(PT契約)" at bounding box center [108, 59] width 30 height 5
click at [115, 67] on div "[DATE]" at bounding box center [121, 67] width 12 height 5
click at [115, 77] on div "[DATE]" at bounding box center [121, 76] width 12 height 5
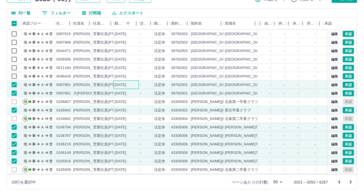
click at [117, 83] on div "[DATE]" at bounding box center [121, 84] width 12 height 5
click at [116, 92] on div "[DATE]" at bounding box center [121, 93] width 12 height 5
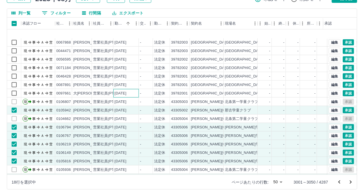
scroll to position [283, 0]
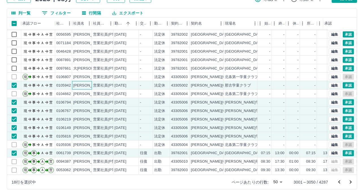
click at [85, 83] on div "[PERSON_NAME]" at bounding box center [88, 85] width 31 height 5
click at [86, 100] on div "[PERSON_NAME]" at bounding box center [88, 102] width 31 height 5
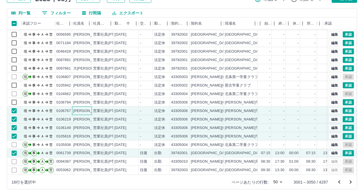
click at [86, 109] on div "[PERSON_NAME]" at bounding box center [88, 110] width 31 height 5
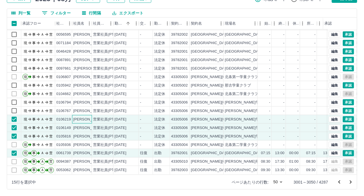
click at [85, 117] on div "[PERSON_NAME]" at bounding box center [88, 119] width 31 height 5
click at [90, 125] on div "[PERSON_NAME]" at bounding box center [88, 127] width 31 height 5
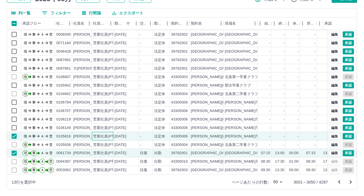
click at [95, 134] on div "営業社員(PT契約)" at bounding box center [108, 136] width 30 height 5
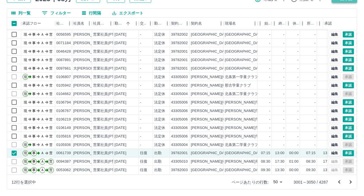
click at [350, 182] on icon "次のページへ" at bounding box center [351, 182] width 7 height 7
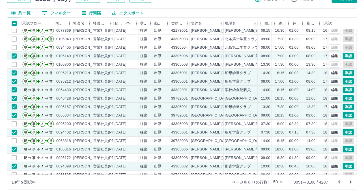
scroll to position [57, 0]
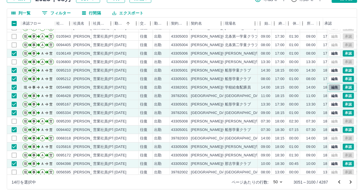
click at [329, 87] on button "編集" at bounding box center [335, 87] width 12 height 6
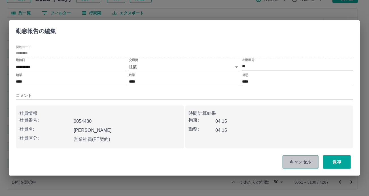
click at [306, 164] on button "キャンセル" at bounding box center [300, 162] width 36 height 14
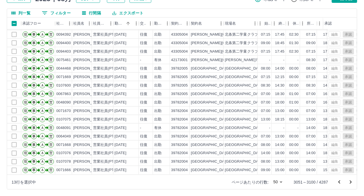
scroll to position [283, 0]
click at [350, 184] on icon "次のページへ" at bounding box center [351, 182] width 7 height 7
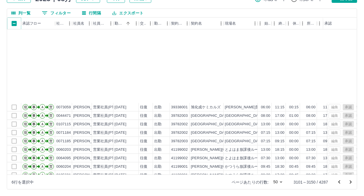
scroll to position [254, 0]
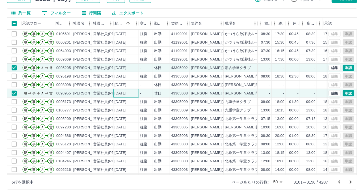
click at [124, 93] on div "[DATE]" at bounding box center [121, 93] width 12 height 5
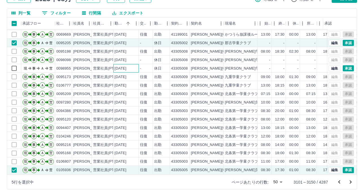
scroll to position [283, 0]
click at [351, 181] on icon "次のページへ" at bounding box center [351, 182] width 2 height 3
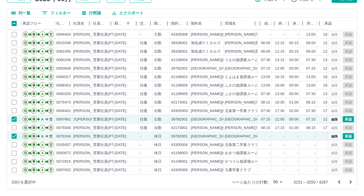
click at [351, 181] on icon "次のページへ" at bounding box center [351, 182] width 2 height 3
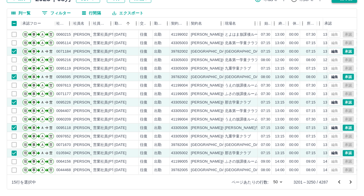
click at [350, 181] on icon "次のページへ" at bounding box center [351, 182] width 2 height 3
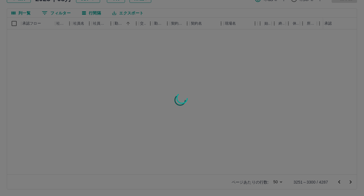
scroll to position [0, 0]
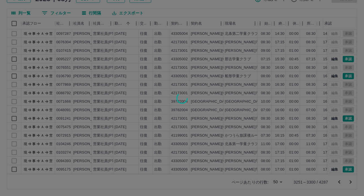
click at [14, 24] on div at bounding box center [182, 98] width 364 height 196
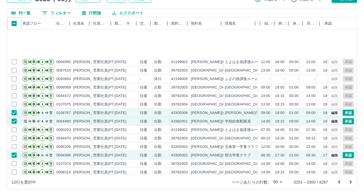
scroll to position [283, 0]
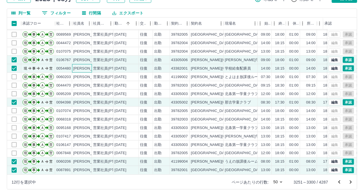
click at [77, 66] on div "[PERSON_NAME]" at bounding box center [88, 68] width 31 height 5
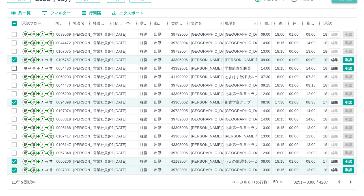
click at [352, 183] on icon "次のページへ" at bounding box center [351, 182] width 7 height 7
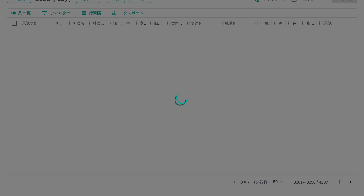
scroll to position [0, 0]
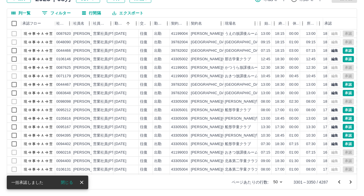
click at [14, 22] on div at bounding box center [182, 98] width 364 height 196
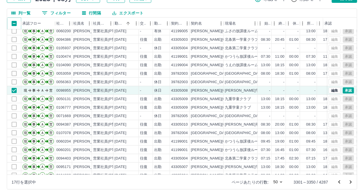
scroll to position [226, 0]
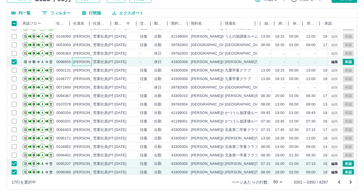
click at [90, 61] on div "[PERSON_NAME]" at bounding box center [88, 61] width 31 height 5
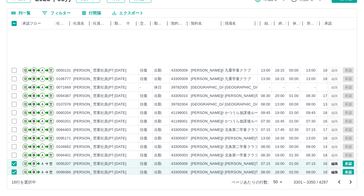
scroll to position [283, 0]
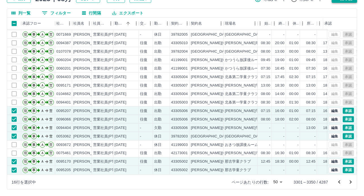
click at [351, 183] on icon "次のページへ" at bounding box center [351, 182] width 2 height 3
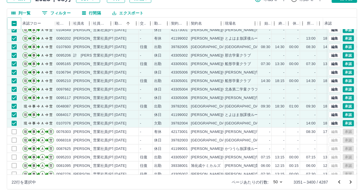
scroll to position [170, 0]
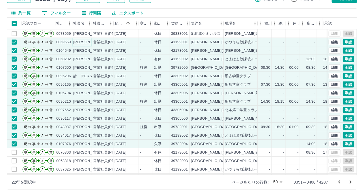
click at [78, 40] on div "[PERSON_NAME]" at bounding box center [88, 42] width 31 height 5
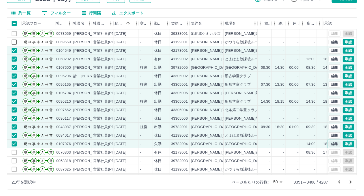
click at [332, 144] on button "編集" at bounding box center [335, 144] width 12 height 6
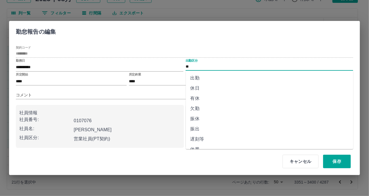
click at [199, 68] on input "**" at bounding box center [268, 66] width 167 height 7
click at [207, 90] on li "休日" at bounding box center [269, 88] width 167 height 10
type input "**"
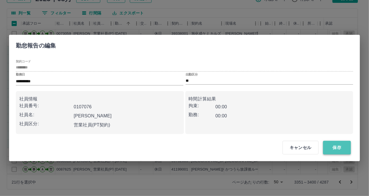
click at [336, 147] on button "保存" at bounding box center [337, 148] width 28 height 14
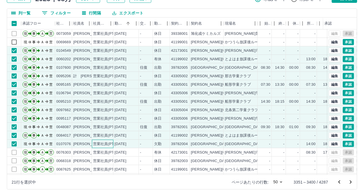
click at [106, 144] on div "営業社員(PT契約)" at bounding box center [108, 144] width 30 height 5
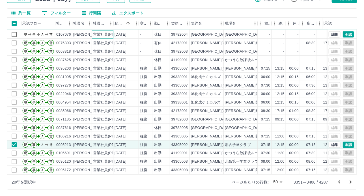
scroll to position [283, 0]
click at [351, 183] on icon "次のページへ" at bounding box center [351, 182] width 2 height 3
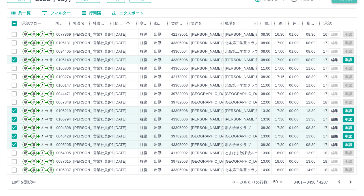
click at [350, 181] on icon "次のページへ" at bounding box center [351, 182] width 7 height 7
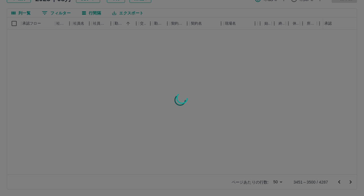
scroll to position [0, 0]
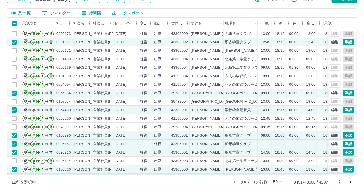
click at [100, 109] on div "営業社員(PT契約)" at bounding box center [108, 110] width 30 height 5
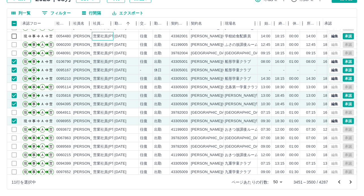
scroll to position [113, 0]
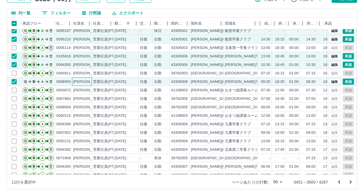
click at [81, 81] on div "[PERSON_NAME]" at bounding box center [88, 81] width 31 height 5
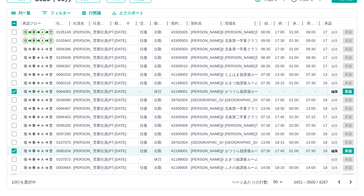
scroll to position [283, 0]
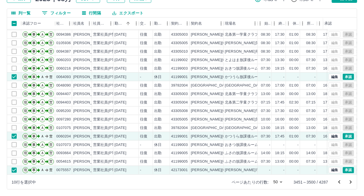
click at [351, 186] on button "次のページへ" at bounding box center [350, 182] width 11 height 11
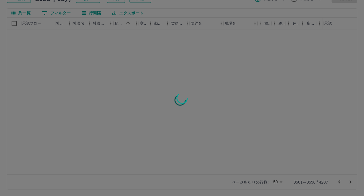
scroll to position [0, 0]
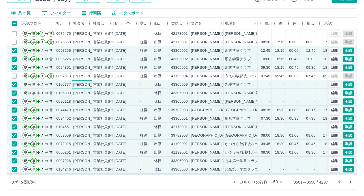
click at [80, 86] on div "[PERSON_NAME]" at bounding box center [88, 84] width 31 height 5
click at [84, 93] on div "[PERSON_NAME]" at bounding box center [88, 93] width 31 height 5
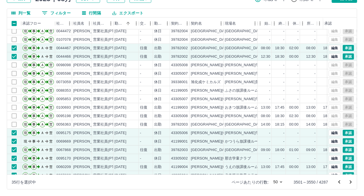
scroll to position [283, 0]
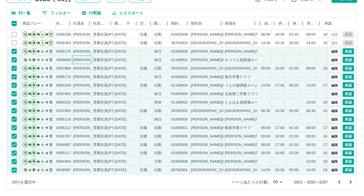
click at [79, 57] on div "[PERSON_NAME]" at bounding box center [88, 59] width 31 height 5
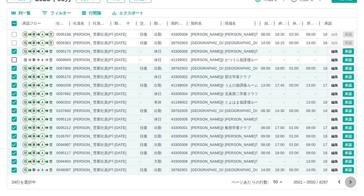
click at [351, 183] on icon "次のページへ" at bounding box center [351, 182] width 2 height 3
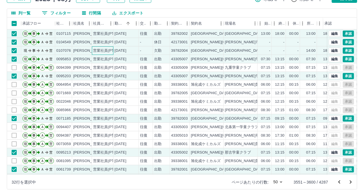
click at [102, 49] on div "営業社員(PT契約)" at bounding box center [108, 50] width 30 height 5
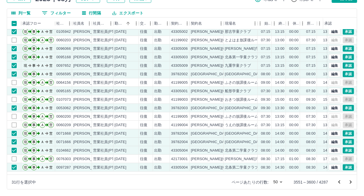
scroll to position [198, 0]
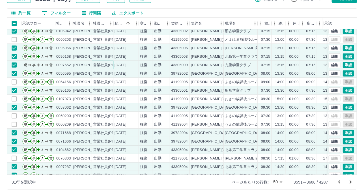
click at [98, 66] on div "営業社員(PT契約)" at bounding box center [108, 65] width 30 height 5
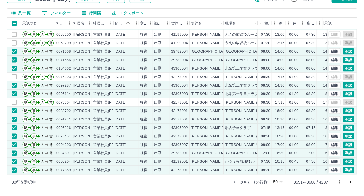
scroll to position [283, 0]
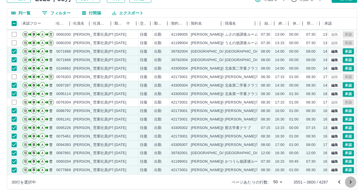
click at [352, 183] on icon "次のページへ" at bounding box center [351, 182] width 2 height 3
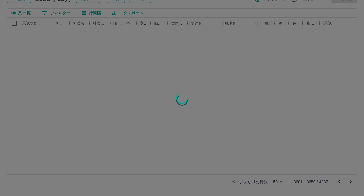
scroll to position [0, 0]
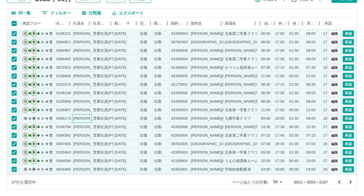
drag, startPoint x: 79, startPoint y: 118, endPoint x: 131, endPoint y: 129, distance: 53.0
click at [79, 118] on div "[PERSON_NAME]" at bounding box center [88, 118] width 31 height 5
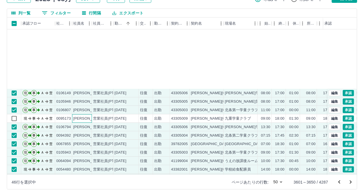
scroll to position [85, 0]
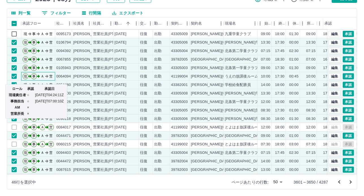
click at [48, 83] on div "ロール 承認 承認日 現場責任者 ○ [DATE]T04:24:11Z 事務担当 ○ [DATE]T07:00:10Z AM × 営業所長 ×" at bounding box center [36, 99] width 63 height 39
click at [68, 84] on div "ロール 承認 承認日 現場責任者 ○ [DATE]T04:24:11Z 事務担当 ○ [DATE]T07:00:10Z AM × 営業所長 ×" at bounding box center [36, 99] width 63 height 39
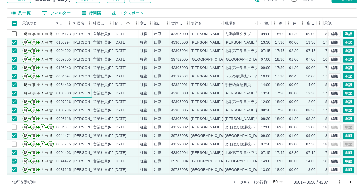
click at [84, 91] on div "[PERSON_NAME]" at bounding box center [88, 93] width 31 height 5
click at [84, 85] on div "[PERSON_NAME]" at bounding box center [88, 84] width 31 height 5
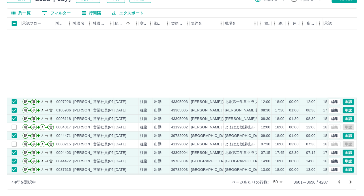
scroll to position [170, 0]
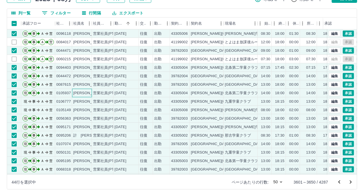
click at [92, 96] on div "現 事 Ａ 営 0105937 [PERSON_NAME] 営業社員(PT契約) [DATE] 往復 出勤 43305004 [PERSON_NAME][GE…" at bounding box center [222, 93] width 431 height 8
click at [94, 102] on div "営業社員(PT契約)" at bounding box center [108, 101] width 30 height 5
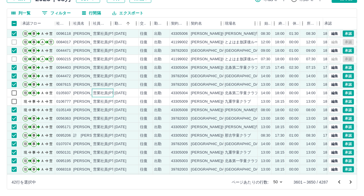
click at [94, 94] on div "営業社員(PT契約)" at bounding box center [108, 93] width 30 height 5
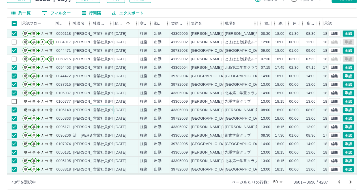
click at [97, 110] on div "営業社員(PT契約)" at bounding box center [108, 110] width 30 height 5
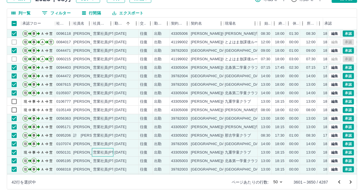
click at [104, 153] on div "営業社員(PT契約)" at bounding box center [108, 152] width 30 height 5
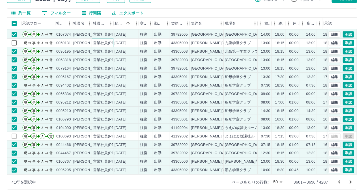
scroll to position [283, 0]
drag, startPoint x: 100, startPoint y: 81, endPoint x: 121, endPoint y: 123, distance: 47.4
click at [100, 83] on div "営業社員(PT契約)" at bounding box center [108, 85] width 30 height 5
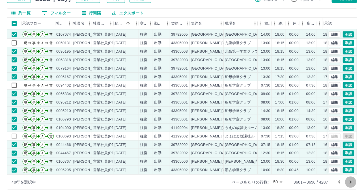
click at [352, 183] on icon "次のページへ" at bounding box center [351, 182] width 2 height 3
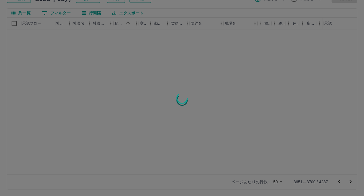
scroll to position [0, 0]
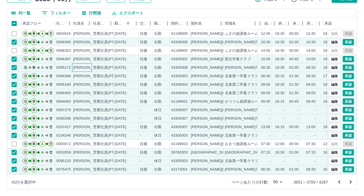
click at [77, 69] on div "[PERSON_NAME]" at bounding box center [88, 67] width 31 height 5
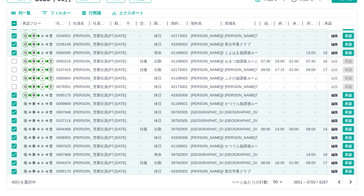
scroll to position [283, 0]
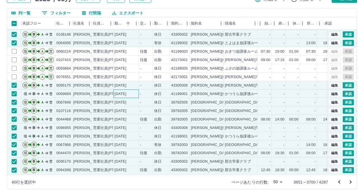
click at [114, 91] on div "[DATE]" at bounding box center [126, 94] width 25 height 8
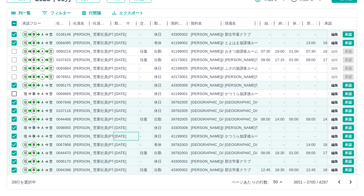
click at [127, 135] on div "[DATE]" at bounding box center [121, 136] width 12 height 5
click at [127, 125] on div "[DATE]" at bounding box center [121, 127] width 12 height 5
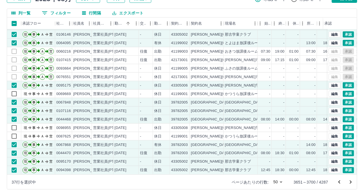
drag, startPoint x: 339, startPoint y: 2, endPoint x: 355, endPoint y: 174, distance: 173.4
click at [350, 181] on icon "次のページへ" at bounding box center [351, 182] width 7 height 7
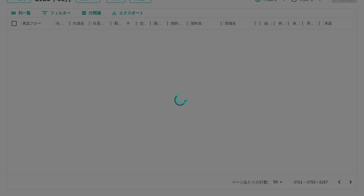
scroll to position [0, 0]
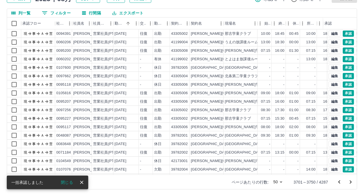
click at [13, 24] on div at bounding box center [182, 98] width 364 height 196
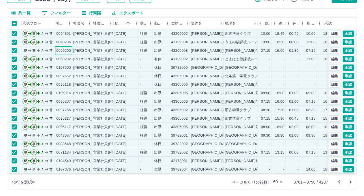
click at [68, 50] on div "0095200" at bounding box center [63, 50] width 15 height 5
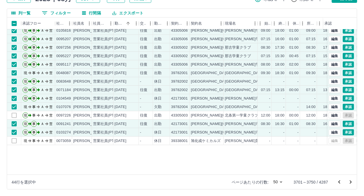
scroll to position [85, 0]
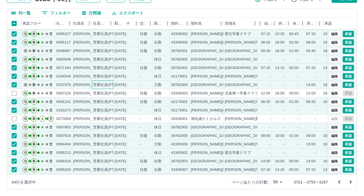
click at [105, 85] on div "営業社員(PT契約)" at bounding box center [108, 84] width 30 height 5
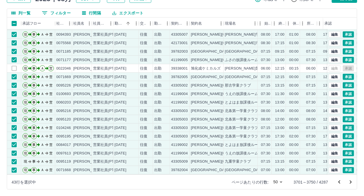
scroll to position [283, 0]
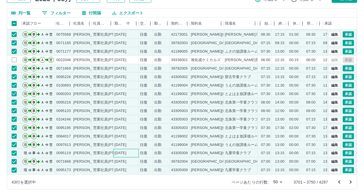
drag, startPoint x: 126, startPoint y: 148, endPoint x: 184, endPoint y: 130, distance: 60.6
click at [127, 151] on div "[DATE]" at bounding box center [121, 153] width 12 height 5
click at [137, 166] on div "[DATE]" at bounding box center [126, 170] width 25 height 8
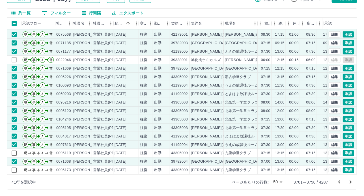
click at [350, 184] on icon "次のページへ" at bounding box center [351, 182] width 7 height 7
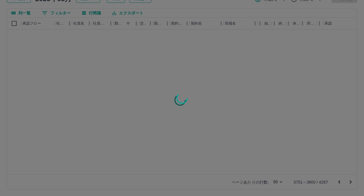
scroll to position [0, 0]
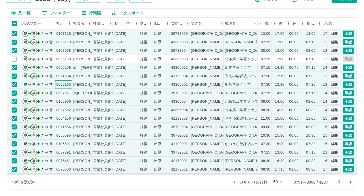
click at [70, 86] on div "0095165" at bounding box center [63, 84] width 15 height 5
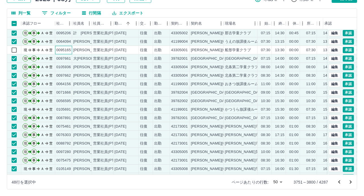
scroll to position [57, 0]
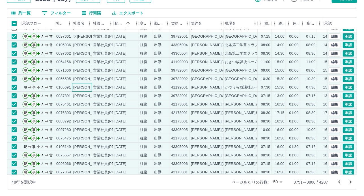
click at [79, 86] on div "[PERSON_NAME]" at bounding box center [88, 87] width 31 height 5
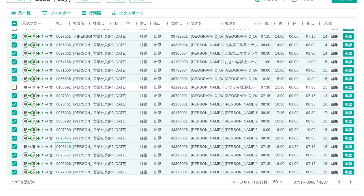
click at [71, 147] on div "0105149" at bounding box center [63, 147] width 17 height 8
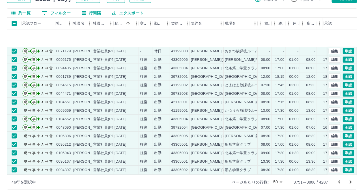
scroll to position [254, 0]
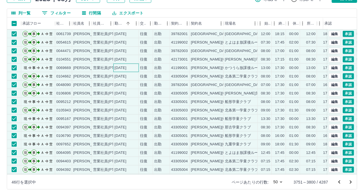
click at [114, 67] on div "[DATE]" at bounding box center [126, 68] width 25 height 8
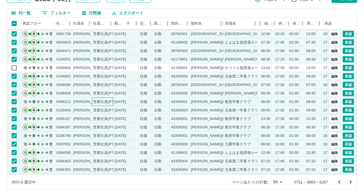
click at [103, 101] on div "営業社員(PT契約)" at bounding box center [108, 101] width 30 height 5
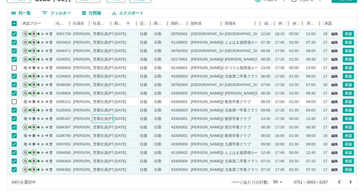
click at [102, 118] on div "営業社員(PT契約)" at bounding box center [108, 118] width 30 height 5
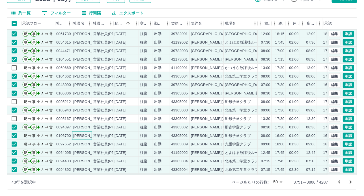
click at [88, 135] on div "[PERSON_NAME]" at bounding box center [88, 135] width 31 height 5
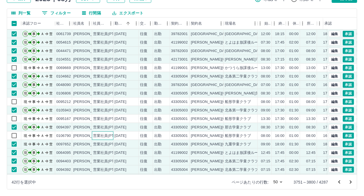
click at [105, 136] on div "営業社員(PT契約)" at bounding box center [108, 135] width 30 height 5
click at [107, 144] on div "営業社員(PT契約)" at bounding box center [108, 144] width 30 height 5
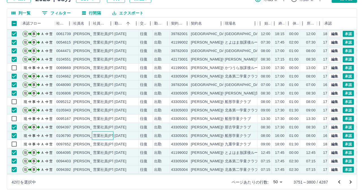
click at [107, 136] on div "営業社員(PT契約)" at bounding box center [108, 135] width 30 height 5
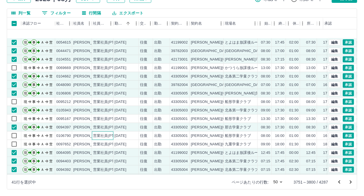
scroll to position [283, 0]
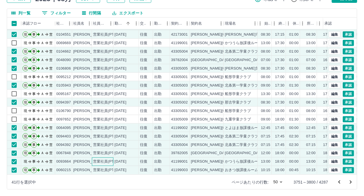
click at [113, 159] on div "営業社員(PT契約)" at bounding box center [108, 161] width 30 height 5
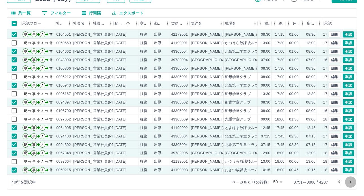
click at [352, 182] on icon "次のページへ" at bounding box center [351, 182] width 2 height 3
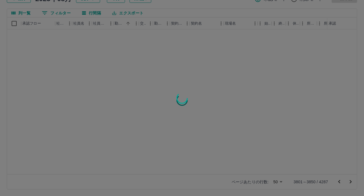
scroll to position [0, 0]
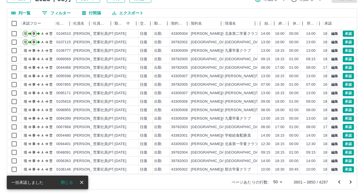
click at [15, 22] on div at bounding box center [182, 98] width 364 height 196
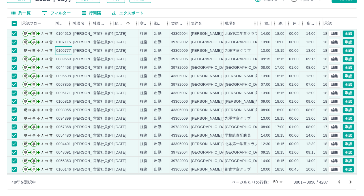
click at [57, 52] on div "0106777" at bounding box center [63, 50] width 15 height 5
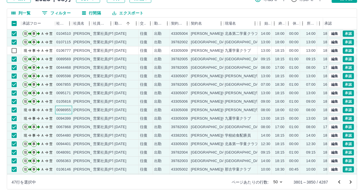
click at [69, 111] on div "0098955" at bounding box center [63, 110] width 15 height 5
click at [74, 119] on div "[PERSON_NAME]" at bounding box center [88, 118] width 31 height 5
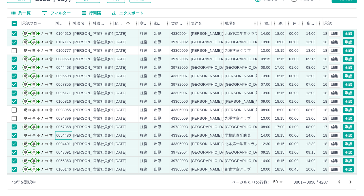
click at [70, 135] on div "0054480" at bounding box center [63, 135] width 15 height 5
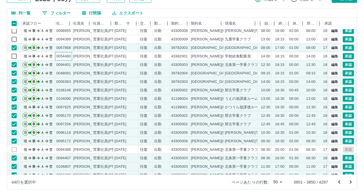
scroll to position [85, 0]
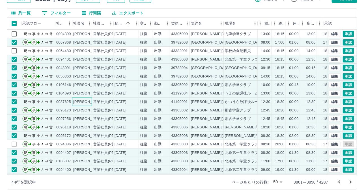
click at [84, 101] on div "[PERSON_NAME]" at bounding box center [88, 101] width 31 height 5
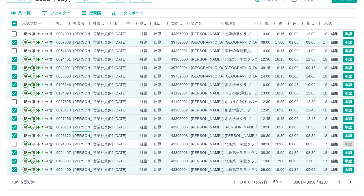
click at [86, 136] on div "[PERSON_NAME]" at bounding box center [88, 135] width 31 height 5
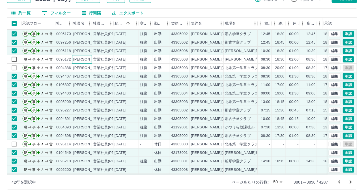
scroll to position [170, 0]
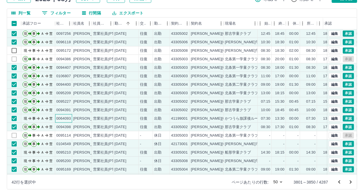
click at [69, 118] on div "0064093" at bounding box center [63, 118] width 15 height 5
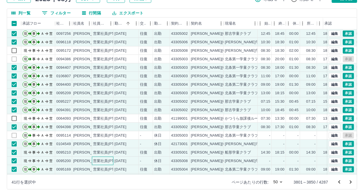
click at [92, 160] on div "営業社員(PT契約)" at bounding box center [103, 161] width 22 height 8
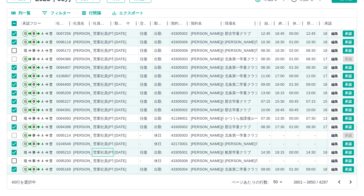
click at [98, 151] on div "営業社員(PT契約)" at bounding box center [108, 152] width 30 height 5
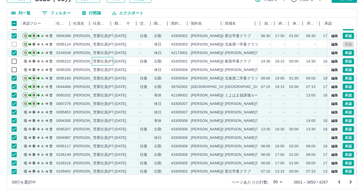
scroll to position [283, 0]
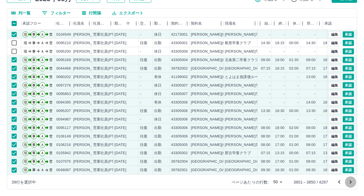
click at [350, 183] on icon "次のページへ" at bounding box center [351, 182] width 7 height 7
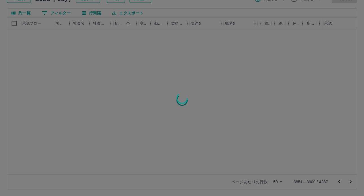
scroll to position [0, 0]
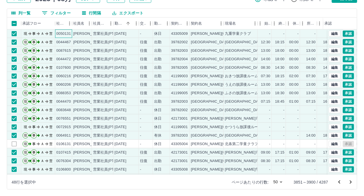
click at [71, 34] on div "0050131" at bounding box center [63, 33] width 17 height 8
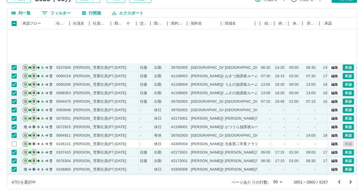
scroll to position [57, 0]
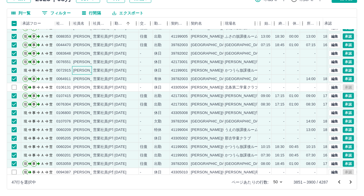
drag, startPoint x: 77, startPoint y: 69, endPoint x: 139, endPoint y: 69, distance: 61.7
click at [78, 69] on div "[PERSON_NAME]" at bounding box center [88, 70] width 31 height 5
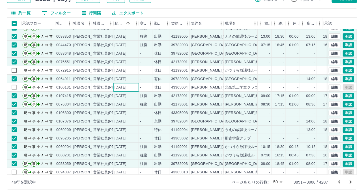
click at [118, 84] on div "[DATE]" at bounding box center [126, 87] width 25 height 8
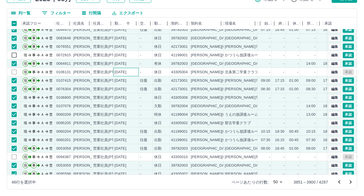
scroll to position [85, 0]
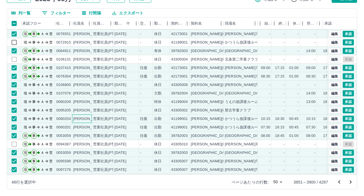
click at [89, 118] on div "[PERSON_NAME]" at bounding box center [88, 118] width 31 height 5
click at [92, 125] on div "営業社員(PT契約)" at bounding box center [103, 127] width 22 height 8
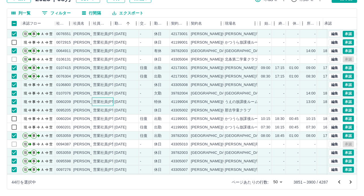
click at [95, 100] on div "営業社員(PT契約)" at bounding box center [108, 101] width 30 height 5
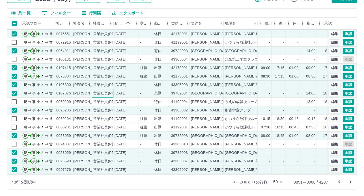
click at [94, 94] on div "営業社員(PT契約)" at bounding box center [108, 93] width 30 height 5
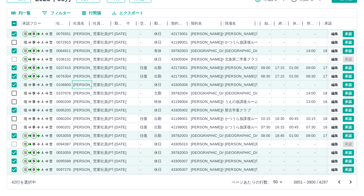
click at [89, 85] on div "[PERSON_NAME]" at bounding box center [88, 84] width 31 height 5
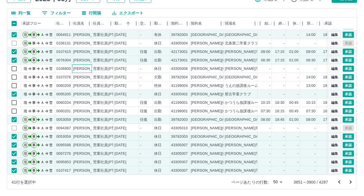
scroll to position [113, 0]
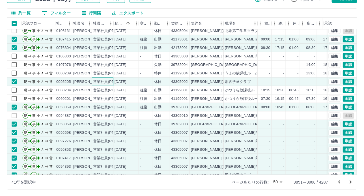
click at [96, 81] on div "営業社員(PT契約)" at bounding box center [108, 81] width 30 height 5
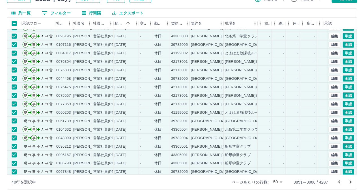
scroll to position [283, 0]
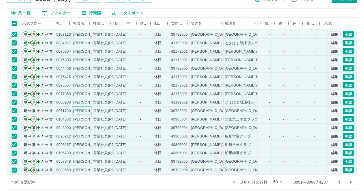
click at [84, 108] on div "[PERSON_NAME]" at bounding box center [88, 110] width 31 height 5
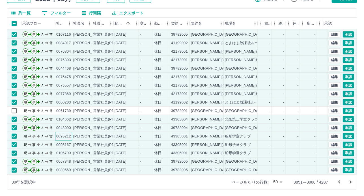
click at [63, 134] on div "0095212" at bounding box center [63, 136] width 15 height 5
click at [66, 142] on div "0095167" at bounding box center [63, 144] width 15 height 5
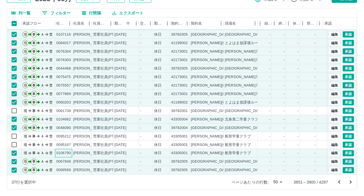
click at [64, 151] on div "0106790" at bounding box center [63, 153] width 15 height 5
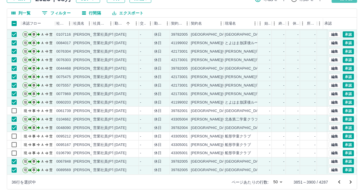
drag, startPoint x: 335, startPoint y: 1, endPoint x: 345, endPoint y: 2, distance: 10.6
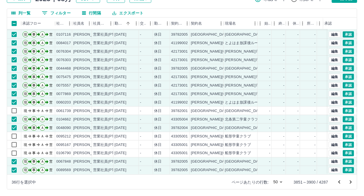
click at [350, 182] on div at bounding box center [182, 98] width 364 height 196
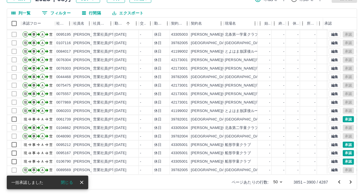
click at [350, 183] on icon "次のページへ" at bounding box center [351, 182] width 7 height 7
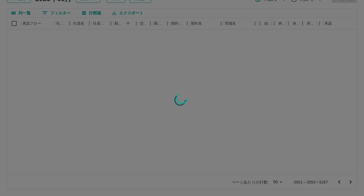
scroll to position [0, 0]
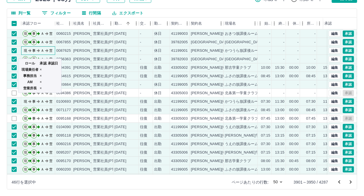
click at [54, 49] on icon "現 事 Ａ 営" at bounding box center [39, 50] width 34 height 10
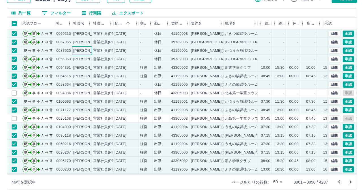
click at [79, 50] on div "[PERSON_NAME]" at bounding box center [88, 50] width 31 height 5
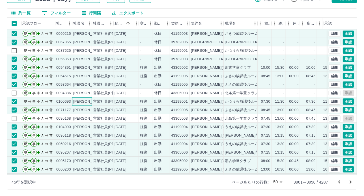
click at [73, 100] on div "[PERSON_NAME]" at bounding box center [88, 101] width 31 height 5
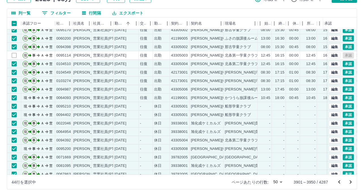
scroll to position [170, 0]
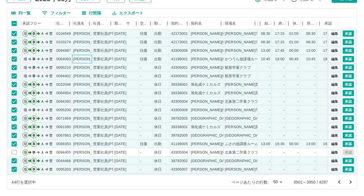
click at [78, 59] on div "[PERSON_NAME]" at bounding box center [88, 59] width 31 height 5
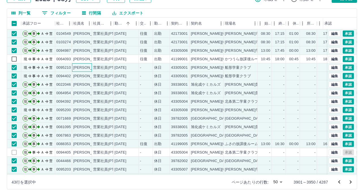
click at [82, 69] on div "[PERSON_NAME]" at bounding box center [88, 67] width 31 height 5
click at [82, 76] on div "[PERSON_NAME]" at bounding box center [88, 76] width 31 height 5
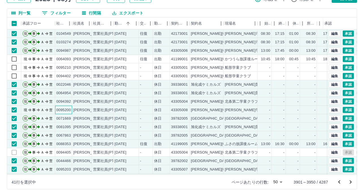
click at [66, 110] on div "0095200" at bounding box center [63, 110] width 15 height 5
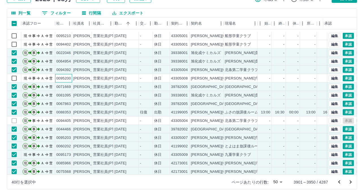
scroll to position [226, 0]
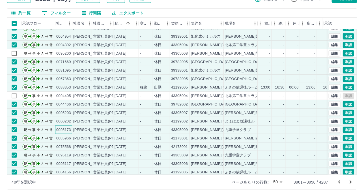
click at [70, 131] on div "0095173" at bounding box center [63, 129] width 15 height 5
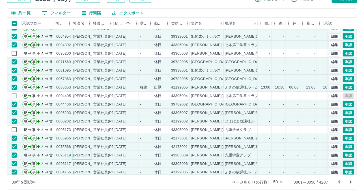
click at [90, 154] on div "[PERSON_NAME]" at bounding box center [88, 155] width 31 height 5
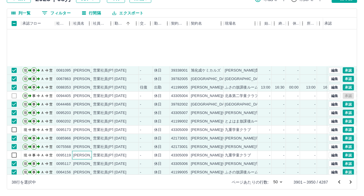
scroll to position [283, 0]
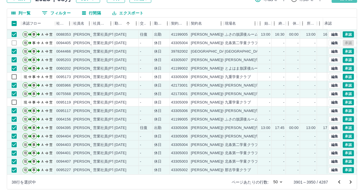
drag, startPoint x: 346, startPoint y: 1, endPoint x: 360, endPoint y: 127, distance: 126.4
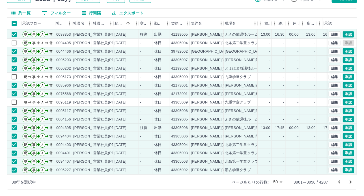
click at [350, 183] on icon "次のページへ" at bounding box center [351, 182] width 7 height 7
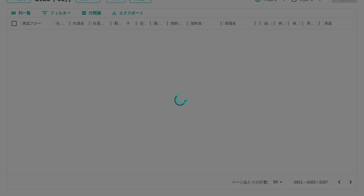
scroll to position [0, 0]
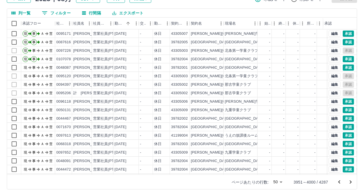
click at [15, 24] on div at bounding box center [182, 98] width 364 height 196
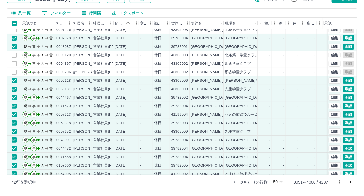
scroll to position [28, 0]
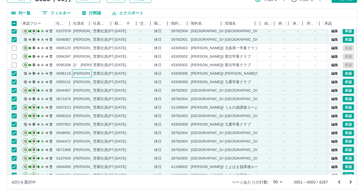
click at [73, 73] on div "[PERSON_NAME]" at bounding box center [88, 73] width 31 height 5
click at [73, 81] on div "[PERSON_NAME]" at bounding box center [88, 82] width 31 height 5
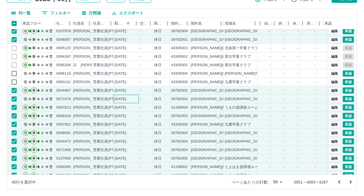
click at [126, 100] on div "[DATE]" at bounding box center [121, 99] width 12 height 5
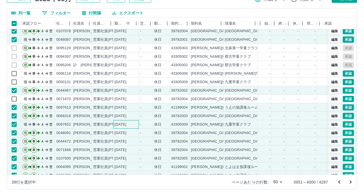
click at [117, 125] on div "[DATE]" at bounding box center [121, 124] width 12 height 5
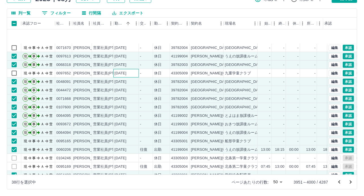
scroll to position [141, 0]
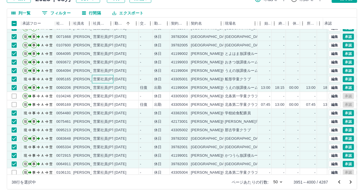
click at [112, 78] on div "営業社員(PT契約)" at bounding box center [108, 79] width 30 height 5
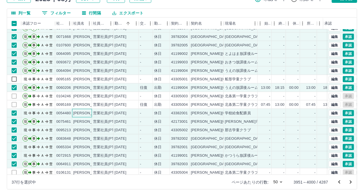
click at [83, 113] on div "[PERSON_NAME]" at bounding box center [88, 113] width 31 height 5
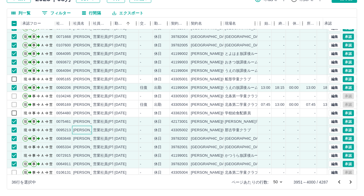
click at [91, 128] on div "[PERSON_NAME]" at bounding box center [88, 130] width 31 height 5
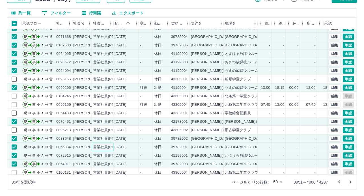
click at [97, 148] on div "営業社員(PT契約)" at bounding box center [108, 147] width 30 height 5
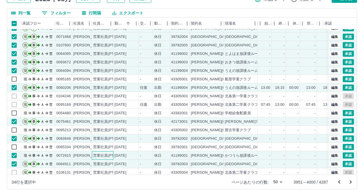
click at [99, 156] on div "営業社員(PT契約)" at bounding box center [108, 155] width 30 height 5
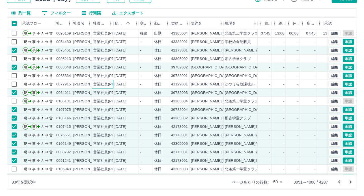
scroll to position [226, 0]
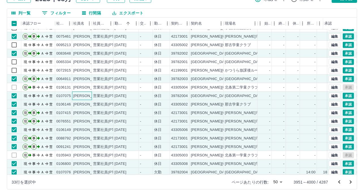
drag, startPoint x: 77, startPoint y: 97, endPoint x: 79, endPoint y: 104, distance: 7.3
click at [77, 96] on div "[PERSON_NAME]" at bounding box center [88, 95] width 31 height 5
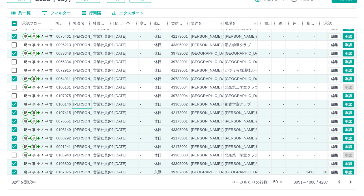
click at [80, 105] on div "[PERSON_NAME]" at bounding box center [88, 104] width 31 height 5
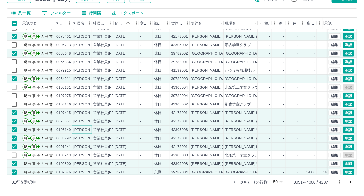
click at [89, 128] on div "[PERSON_NAME]" at bounding box center [88, 129] width 31 height 5
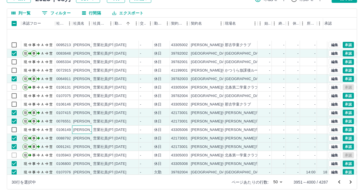
scroll to position [283, 0]
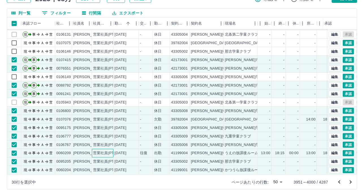
click at [105, 152] on div "営業社員(PT契約)" at bounding box center [108, 153] width 30 height 5
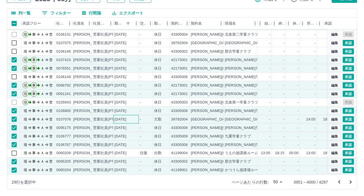
click at [121, 117] on div "[DATE]" at bounding box center [121, 119] width 12 height 5
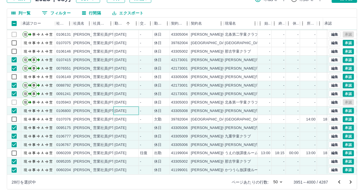
click at [127, 108] on div "[DATE]" at bounding box center [121, 110] width 12 height 5
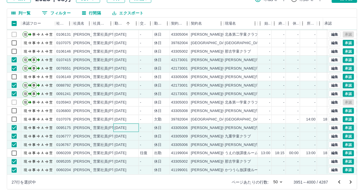
click at [127, 125] on div "[DATE]" at bounding box center [121, 127] width 12 height 5
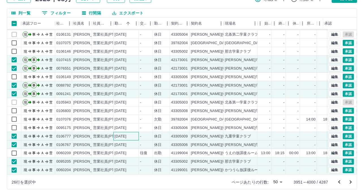
click at [135, 133] on div "[DATE]" at bounding box center [126, 136] width 25 height 8
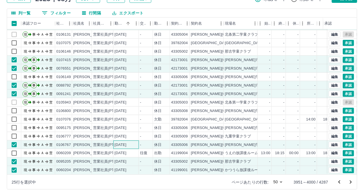
click at [127, 142] on div "[DATE]" at bounding box center [121, 144] width 12 height 5
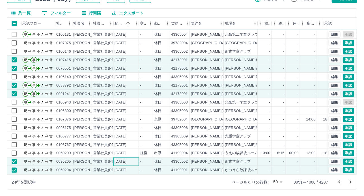
click at [127, 159] on div "[DATE]" at bounding box center [121, 161] width 12 height 5
click at [138, 168] on div "[DATE]" at bounding box center [126, 170] width 25 height 8
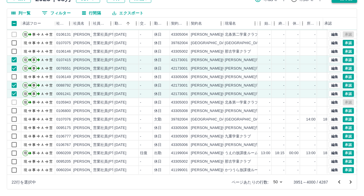
click at [349, 181] on icon "次のページへ" at bounding box center [351, 182] width 7 height 7
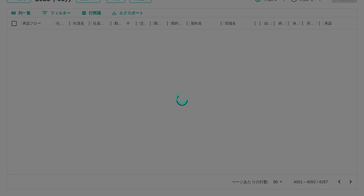
scroll to position [0, 0]
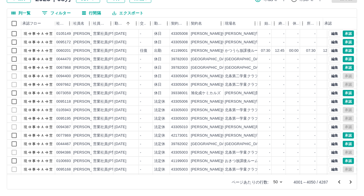
click at [14, 24] on div at bounding box center [182, 98] width 364 height 196
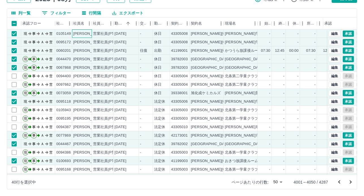
click at [87, 33] on div "[PERSON_NAME]" at bounding box center [88, 33] width 31 height 5
click at [87, 41] on div "[PERSON_NAME]" at bounding box center [88, 42] width 31 height 5
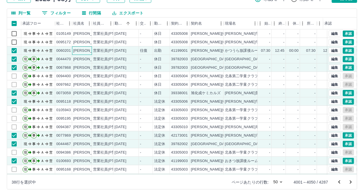
click at [78, 50] on div "[PERSON_NAME]" at bounding box center [88, 50] width 31 height 5
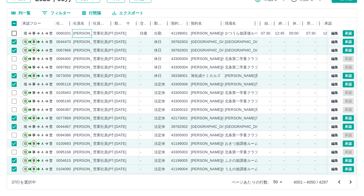
scroll to position [28, 0]
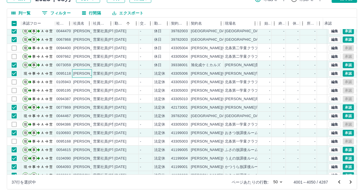
click at [78, 74] on div "[PERSON_NAME]" at bounding box center [88, 73] width 31 height 5
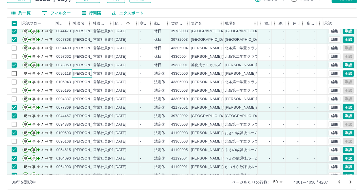
scroll to position [57, 0]
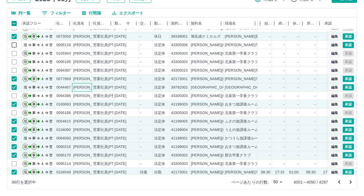
click at [83, 88] on div "[PERSON_NAME]" at bounding box center [88, 87] width 31 height 5
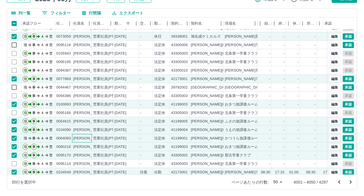
click at [80, 139] on div "[PERSON_NAME]" at bounding box center [88, 138] width 31 height 5
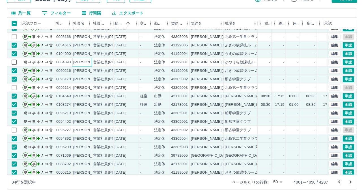
scroll to position [141, 0]
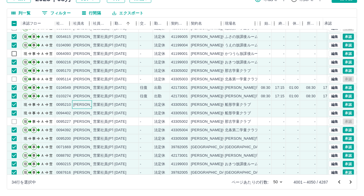
click at [84, 103] on div "[PERSON_NAME]" at bounding box center [88, 104] width 31 height 5
click at [84, 114] on div "[PERSON_NAME]" at bounding box center [88, 113] width 31 height 5
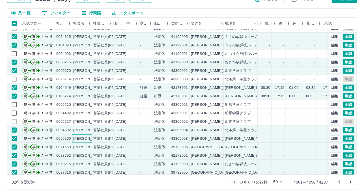
click at [90, 138] on div "[PERSON_NAME]" at bounding box center [88, 138] width 31 height 5
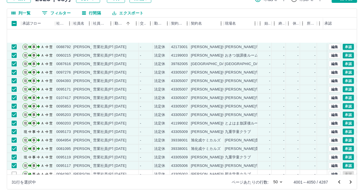
scroll to position [283, 0]
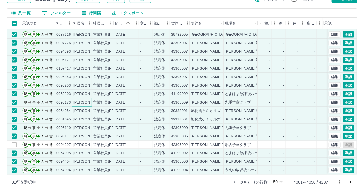
click at [77, 100] on div "[PERSON_NAME]" at bounding box center [88, 102] width 31 height 5
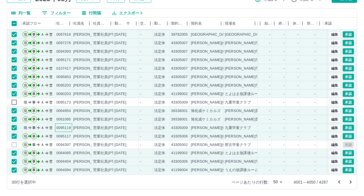
click at [70, 125] on div "0095119" at bounding box center [63, 127] width 15 height 5
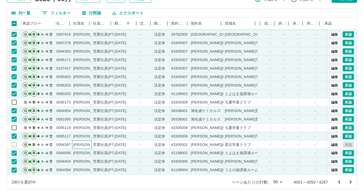
click at [87, 144] on div "[PERSON_NAME]" at bounding box center [82, 145] width 20 height 8
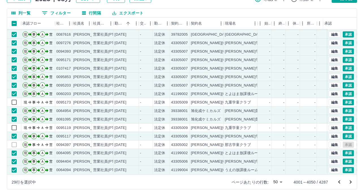
click at [354, 183] on icon "次のページへ" at bounding box center [351, 182] width 7 height 7
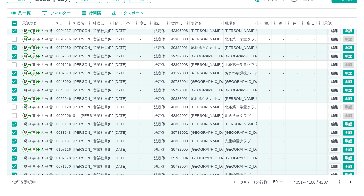
scroll to position [57, 0]
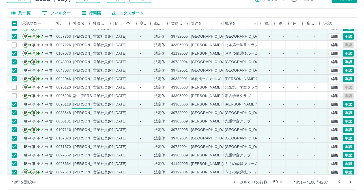
click at [82, 105] on div "[PERSON_NAME]" at bounding box center [88, 104] width 31 height 5
click at [82, 119] on div "[PERSON_NAME]" at bounding box center [88, 121] width 31 height 5
click at [84, 140] on div "[PERSON_NAME]" at bounding box center [88, 138] width 31 height 5
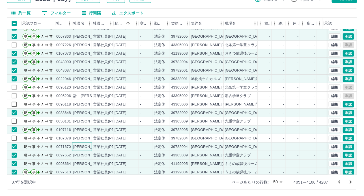
click at [86, 147] on div "[PERSON_NAME]" at bounding box center [88, 146] width 31 height 5
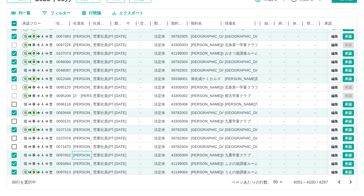
click at [85, 155] on div "[PERSON_NAME]" at bounding box center [88, 155] width 31 height 5
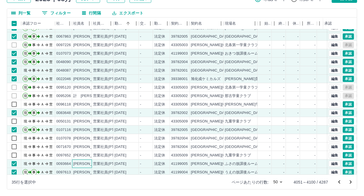
click at [84, 164] on div "[PERSON_NAME]" at bounding box center [88, 163] width 31 height 5
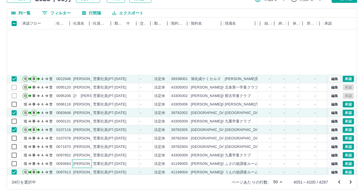
scroll to position [170, 0]
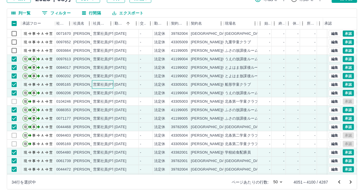
click at [93, 85] on div "営業社員(PT契約)" at bounding box center [108, 84] width 30 height 5
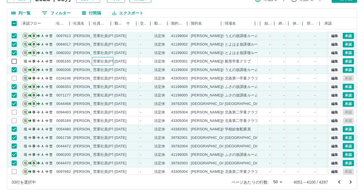
scroll to position [226, 0]
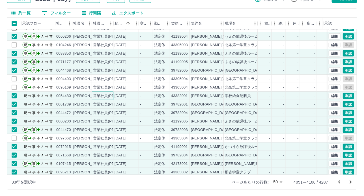
click at [101, 95] on div "営業社員(PT契約)" at bounding box center [108, 95] width 30 height 5
click at [102, 105] on div "営業社員(PT契約)" at bounding box center [108, 104] width 30 height 5
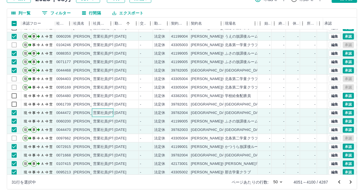
click at [102, 113] on div "営業社員(PT契約)" at bounding box center [108, 112] width 30 height 5
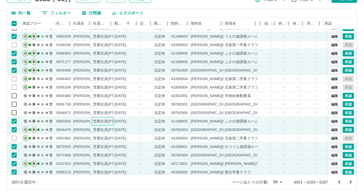
click at [102, 121] on div "営業社員(PT契約)" at bounding box center [108, 121] width 30 height 5
click at [97, 146] on div "営業社員(PT契約)" at bounding box center [108, 146] width 30 height 5
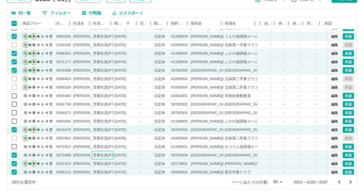
click at [99, 156] on div "営業社員(PT契約)" at bounding box center [108, 155] width 30 height 5
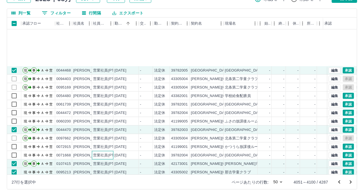
scroll to position [283, 0]
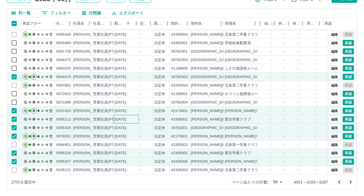
click at [117, 117] on div "[DATE]" at bounding box center [121, 119] width 12 height 5
click at [119, 125] on div "[DATE]" at bounding box center [121, 127] width 12 height 5
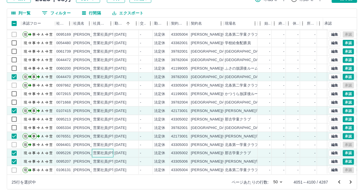
click at [101, 152] on div "営業社員(PT契約)" at bounding box center [103, 153] width 22 height 8
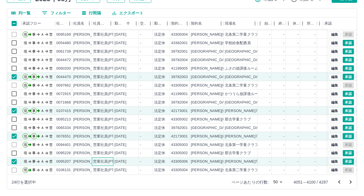
click at [104, 160] on div "営業社員(PT契約)" at bounding box center [103, 162] width 22 height 8
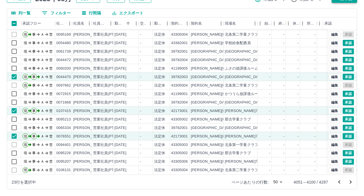
click at [348, 182] on icon "次のページへ" at bounding box center [351, 182] width 7 height 7
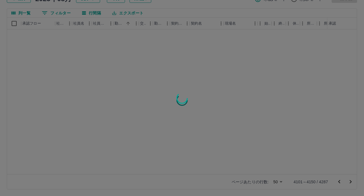
scroll to position [0, 0]
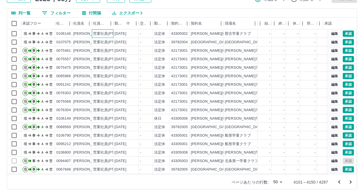
click at [97, 33] on div "営業社員(PT契約)" at bounding box center [108, 33] width 30 height 5
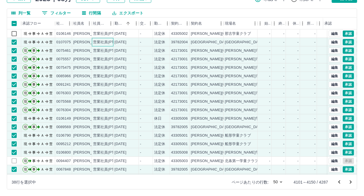
click at [95, 42] on div "営業社員(PT契約)" at bounding box center [108, 42] width 30 height 5
click at [86, 116] on div "[PERSON_NAME]" at bounding box center [88, 118] width 31 height 5
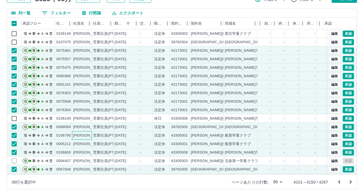
drag, startPoint x: 80, startPoint y: 133, endPoint x: 80, endPoint y: 145, distance: 11.9
click at [80, 133] on div "[PERSON_NAME]" at bounding box center [88, 135] width 31 height 5
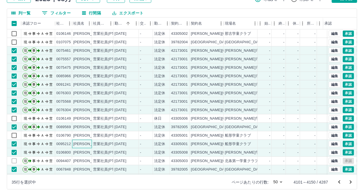
click at [80, 145] on div "[PERSON_NAME]" at bounding box center [88, 144] width 31 height 5
click at [83, 153] on div "[PERSON_NAME]" at bounding box center [88, 152] width 31 height 5
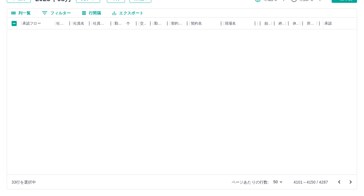
scroll to position [170, 0]
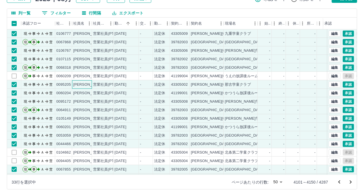
click at [82, 86] on div "[PERSON_NAME]" at bounding box center [88, 84] width 31 height 5
click at [81, 93] on div "[PERSON_NAME]" at bounding box center [88, 93] width 31 height 5
click at [84, 51] on div "[PERSON_NAME]" at bounding box center [88, 50] width 31 height 5
click at [84, 57] on div "[PERSON_NAME]" at bounding box center [88, 59] width 31 height 5
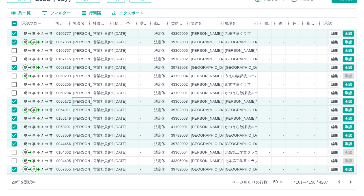
click at [83, 101] on div "[PERSON_NAME]" at bounding box center [88, 101] width 31 height 5
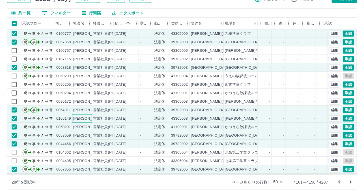
click at [81, 119] on div "[PERSON_NAME]" at bounding box center [88, 118] width 31 height 5
click at [81, 126] on div "[PERSON_NAME]" at bounding box center [88, 127] width 31 height 5
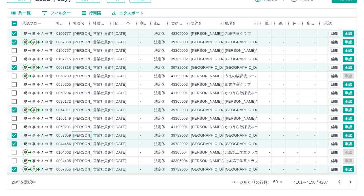
click at [82, 134] on div "[PERSON_NAME]" at bounding box center [88, 135] width 31 height 5
click at [86, 145] on div "[PERSON_NAME]" at bounding box center [88, 144] width 31 height 5
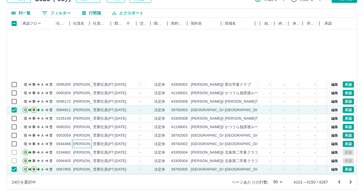
scroll to position [283, 0]
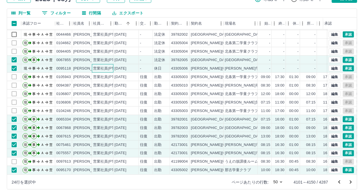
click at [92, 68] on div "営業社員(PT契約)" at bounding box center [103, 68] width 22 height 8
click at [89, 117] on div "[PERSON_NAME]" at bounding box center [88, 119] width 31 height 5
click at [88, 117] on div "[PERSON_NAME]" at bounding box center [88, 119] width 31 height 5
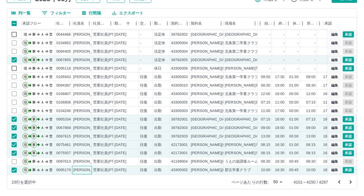
click at [77, 168] on div "[PERSON_NAME]" at bounding box center [88, 170] width 31 height 5
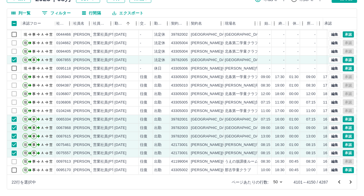
click at [335, 3] on div "勤務実績承認 前月 [DATE] 次月 今月 月選択 承認モード 削除モード 一括承認 列一覧 0 フィルター 行間隔 エクスポート 承認フロー 社員番号 社…" at bounding box center [182, 83] width 364 height 225
click at [352, 181] on icon "次のページへ" at bounding box center [351, 182] width 7 height 7
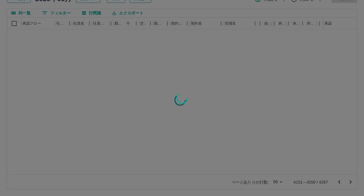
scroll to position [0, 0]
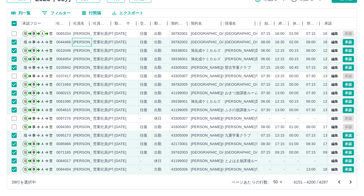
click at [74, 42] on div "[PERSON_NAME]" at bounding box center [88, 42] width 31 height 5
click at [74, 69] on div "[PERSON_NAME]" at bounding box center [88, 67] width 31 height 5
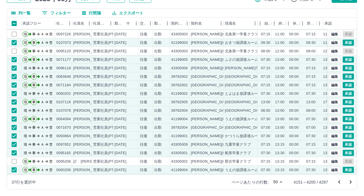
scroll to position [198, 0]
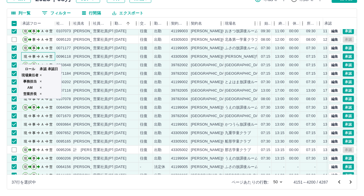
click at [55, 60] on icon "現 事 Ａ 営" at bounding box center [39, 56] width 34 height 10
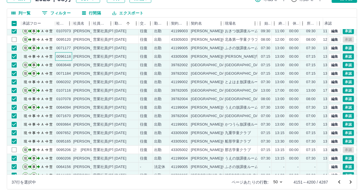
click at [67, 54] on div "0096118" at bounding box center [63, 56] width 15 height 5
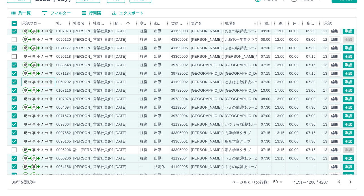
click at [49, 83] on icon "現 事 Ａ 営" at bounding box center [39, 81] width 34 height 10
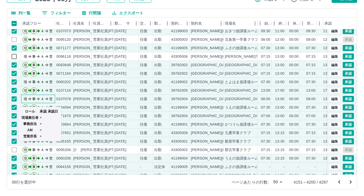
click at [52, 99] on text "営" at bounding box center [50, 99] width 3 height 4
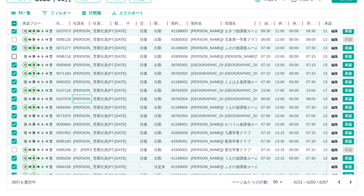
click at [91, 99] on div "[PERSON_NAME]" at bounding box center [88, 99] width 31 height 5
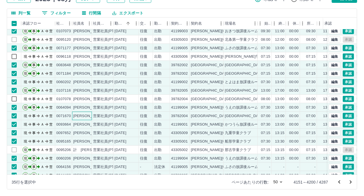
click at [74, 117] on div "[PERSON_NAME]" at bounding box center [88, 116] width 31 height 5
click at [77, 125] on div "[PERSON_NAME]" at bounding box center [88, 124] width 31 height 5
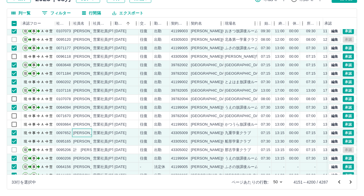
click at [78, 133] on div "[PERSON_NAME]" at bounding box center [88, 132] width 31 height 5
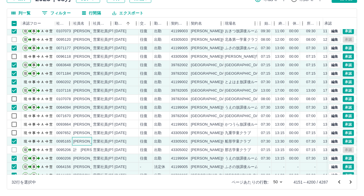
click at [82, 142] on div "[PERSON_NAME]" at bounding box center [88, 141] width 31 height 5
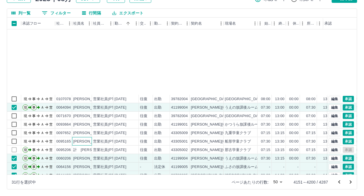
scroll to position [283, 0]
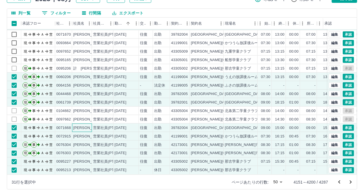
drag, startPoint x: 90, startPoint y: 124, endPoint x: 92, endPoint y: 132, distance: 9.1
click at [90, 125] on div "[PERSON_NAME]" at bounding box center [88, 127] width 31 height 5
click at [92, 132] on div "営業社員(PT契約)" at bounding box center [103, 136] width 22 height 8
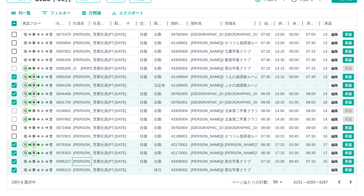
click at [85, 158] on div "[PERSON_NAME]" at bounding box center [82, 162] width 20 height 8
click at [92, 168] on div "営業社員(PT契約)" at bounding box center [103, 170] width 22 height 8
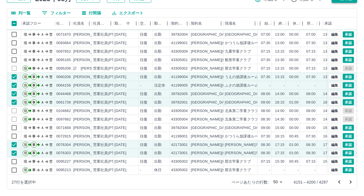
click at [350, 183] on icon "次のページへ" at bounding box center [351, 182] width 7 height 7
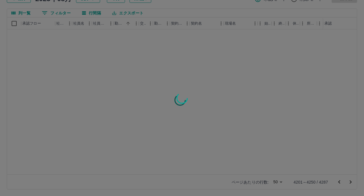
scroll to position [0, 0]
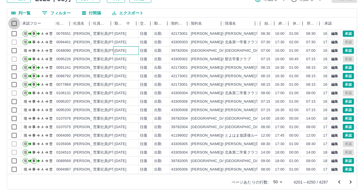
click at [124, 50] on div "[DATE]" at bounding box center [121, 50] width 12 height 5
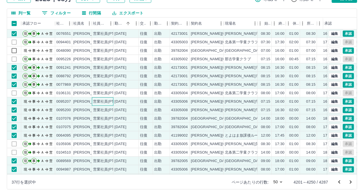
click at [103, 104] on div "営業社員(PT契約)" at bounding box center [103, 101] width 22 height 8
click at [104, 110] on div "営業社員(PT契約)" at bounding box center [108, 110] width 30 height 5
click at [108, 120] on div "営業社員(PT契約)" at bounding box center [108, 118] width 30 height 5
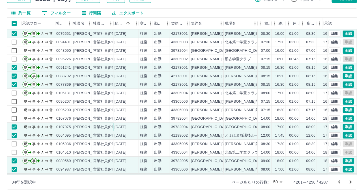
click at [111, 126] on div "営業社員(PT契約)" at bounding box center [108, 127] width 30 height 5
click at [114, 137] on div "[DATE]" at bounding box center [126, 135] width 25 height 8
click at [102, 134] on div "営業社員(PT契約)" at bounding box center [108, 135] width 30 height 5
click at [105, 126] on div "営業社員(PT契約)" at bounding box center [108, 127] width 30 height 5
click at [103, 137] on div "営業社員(PT契約)" at bounding box center [108, 135] width 30 height 5
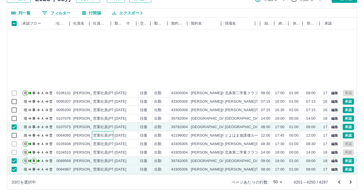
scroll to position [85, 0]
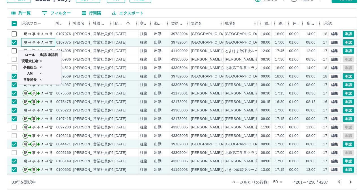
click at [49, 40] on text "営" at bounding box center [50, 42] width 3 height 4
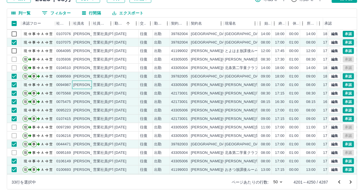
click at [88, 84] on div "[PERSON_NAME]" at bounding box center [88, 84] width 31 height 5
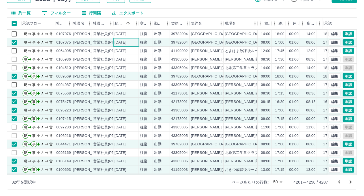
drag, startPoint x: 130, startPoint y: 42, endPoint x: 76, endPoint y: 111, distance: 88.3
click at [127, 41] on div "[DATE]" at bounding box center [121, 42] width 12 height 5
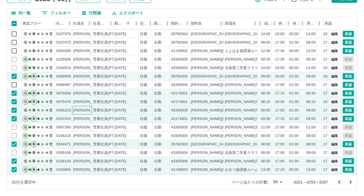
click at [76, 111] on div "[PERSON_NAME]" at bounding box center [88, 110] width 31 height 5
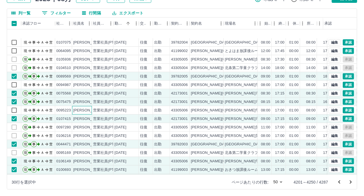
scroll to position [113, 0]
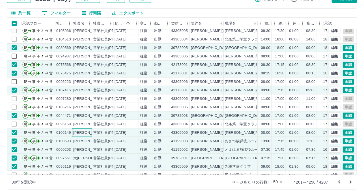
click at [78, 132] on div "[PERSON_NAME]" at bounding box center [88, 132] width 31 height 5
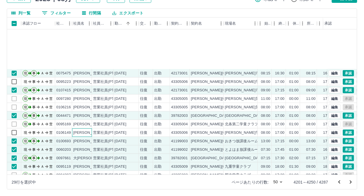
scroll to position [170, 0]
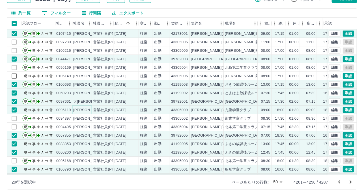
click at [81, 111] on div "[PERSON_NAME]" at bounding box center [88, 110] width 31 height 5
click at [86, 91] on div "[PERSON_NAME]" at bounding box center [88, 93] width 31 height 5
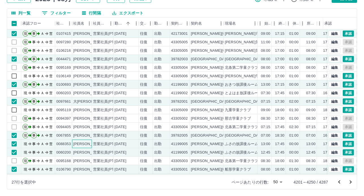
click at [81, 142] on div "[PERSON_NAME]" at bounding box center [88, 144] width 31 height 5
click at [83, 152] on div "[PERSON_NAME]" at bounding box center [88, 152] width 31 height 5
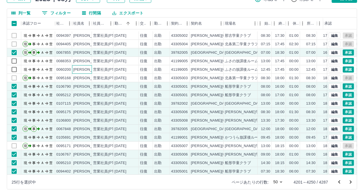
scroll to position [226, 0]
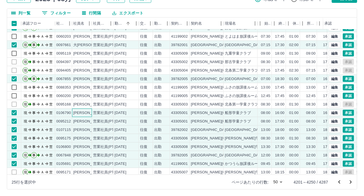
drag, startPoint x: 84, startPoint y: 112, endPoint x: 85, endPoint y: 131, distance: 19.0
click at [84, 112] on div "[PERSON_NAME]" at bounding box center [88, 112] width 31 height 5
click at [86, 122] on div "[PERSON_NAME]" at bounding box center [88, 121] width 31 height 5
click at [85, 131] on div "[PERSON_NAME]" at bounding box center [88, 129] width 31 height 5
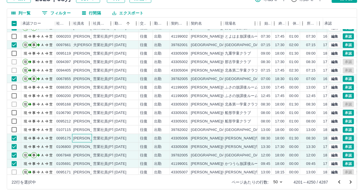
click at [85, 141] on div "[PERSON_NAME]" at bounding box center [82, 138] width 20 height 8
click at [84, 147] on div "[PERSON_NAME]" at bounding box center [88, 146] width 31 height 5
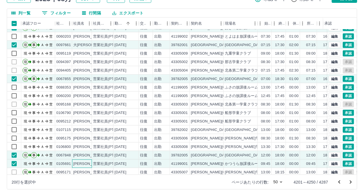
click at [89, 163] on div "[PERSON_NAME]" at bounding box center [88, 163] width 31 height 5
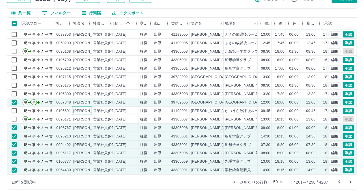
scroll to position [283, 0]
click at [93, 125] on div "営業社員(PT契約)" at bounding box center [108, 127] width 30 height 5
click at [94, 134] on div "営業社員(PT契約)" at bounding box center [108, 136] width 30 height 5
click at [92, 141] on div "営業社員(PT契約)" at bounding box center [103, 145] width 22 height 8
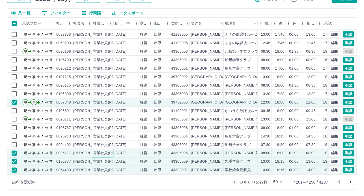
click at [95, 151] on div "営業社員(PT契約)" at bounding box center [108, 153] width 30 height 5
click at [99, 159] on div "営業社員(PT契約)" at bounding box center [108, 161] width 30 height 5
click at [100, 168] on div "営業社員(PT契約)" at bounding box center [108, 170] width 30 height 5
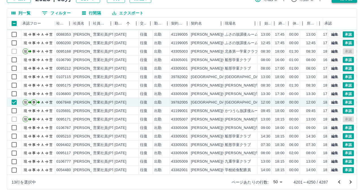
click at [342, 1] on div at bounding box center [182, 98] width 364 height 196
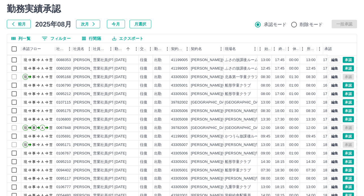
scroll to position [0, 0]
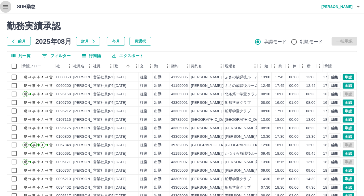
click at [5, 7] on icon "button" at bounding box center [5, 6] width 7 height 7
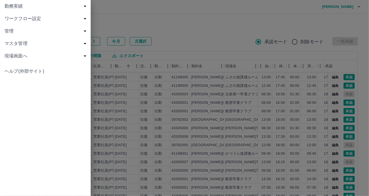
click at [16, 7] on span "勤務実績" at bounding box center [47, 6] width 84 height 7
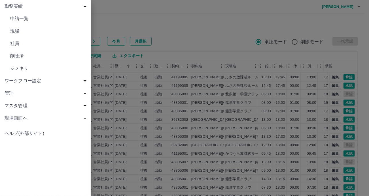
click at [26, 20] on span "申請一覧" at bounding box center [48, 18] width 76 height 7
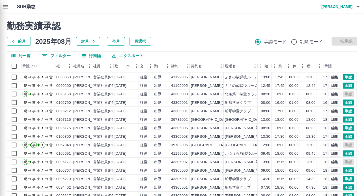
click at [57, 53] on div at bounding box center [182, 98] width 364 height 196
click at [132, 63] on div "勤務日" at bounding box center [128, 66] width 8 height 8
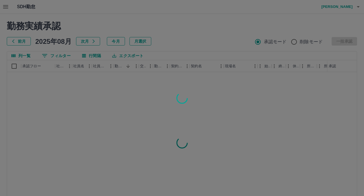
click at [131, 65] on div at bounding box center [182, 98] width 364 height 196
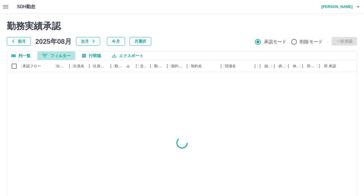
click at [67, 54] on button "0 フィルター" at bounding box center [56, 56] width 38 height 8
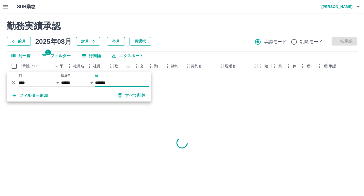
type input "*******"
click at [186, 33] on div "勤務実績承認 前月 2025年08月 次月 今月 月選択 承認モード 削除モード 一括承認" at bounding box center [182, 33] width 351 height 25
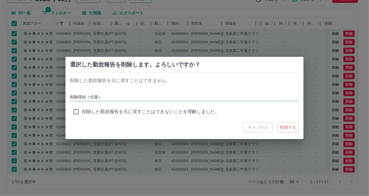
click at [140, 97] on input "削除理由（任意）" at bounding box center [184, 97] width 229 height 8
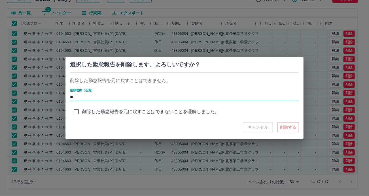
type input "*"
type input "**********"
click at [187, 112] on span "削除した勤怠報告を元に戻すことはできないことを理解しました。" at bounding box center [150, 111] width 137 height 7
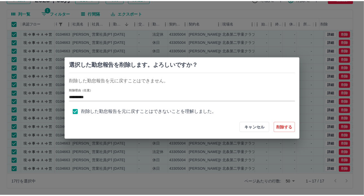
scroll to position [2, 0]
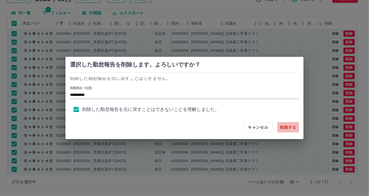
click at [286, 127] on button "削除する" at bounding box center [288, 127] width 22 height 10
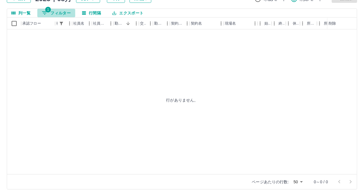
click at [64, 10] on button "1 フィルター" at bounding box center [56, 13] width 38 height 8
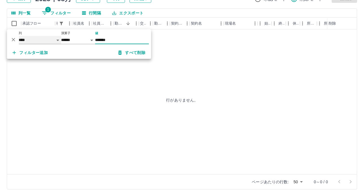
click at [42, 41] on select "**** *** **** *** *** **** ***** *** *** ** ** ** **** **** **** ** ** *** ****…" at bounding box center [40, 40] width 42 height 8
click at [19, 36] on select "**** *** **** *** *** **** ***** *** *** ** ** ** **** **** **** ** ** *** ****…" at bounding box center [40, 40] width 42 height 8
select select "**********"
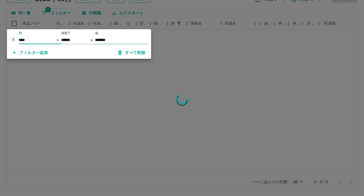
click at [115, 40] on input "*******" at bounding box center [122, 40] width 54 height 8
type input "*"
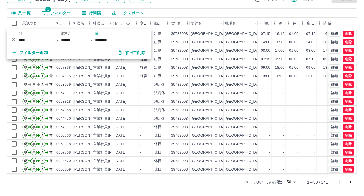
type input "********"
click at [227, 10] on div "列一覧 1 フィルター 行間隔 エクスポート" at bounding box center [182, 13] width 350 height 9
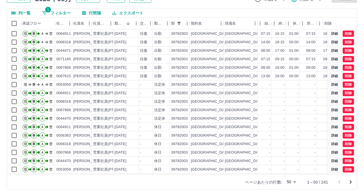
scroll to position [14, 0]
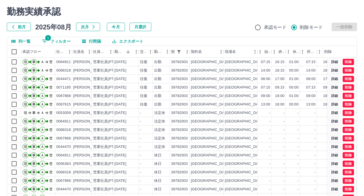
click at [271, 28] on span "承認モード" at bounding box center [275, 27] width 23 height 7
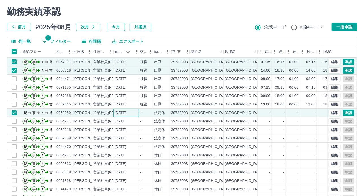
click at [137, 112] on div "[DATE]" at bounding box center [126, 113] width 25 height 8
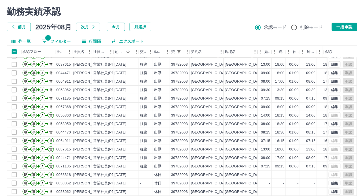
scroll to position [283, 0]
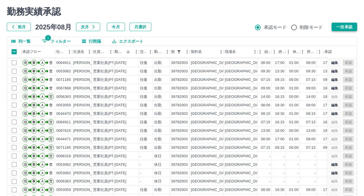
click at [348, 28] on button "一括承認" at bounding box center [344, 27] width 25 height 8
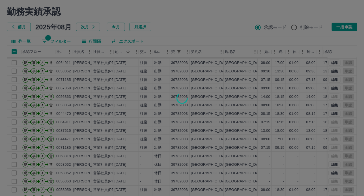
scroll to position [43, 0]
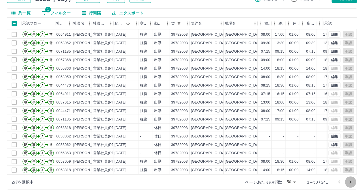
click at [350, 181] on icon "次のページへ" at bounding box center [351, 182] width 2 height 3
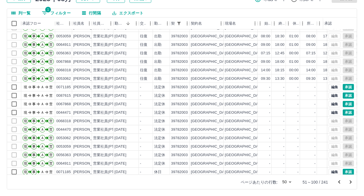
scroll to position [141, 0]
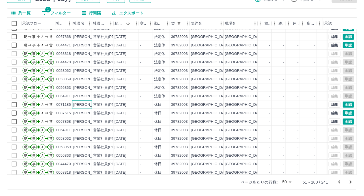
click at [82, 105] on div "[PERSON_NAME]" at bounding box center [88, 104] width 31 height 5
click at [85, 116] on div "[PERSON_NAME]" at bounding box center [82, 113] width 20 height 8
click at [85, 122] on div "[PERSON_NAME]" at bounding box center [88, 121] width 31 height 5
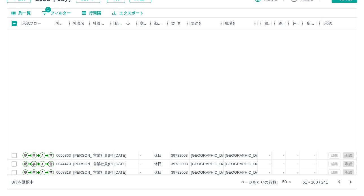
scroll to position [283, 0]
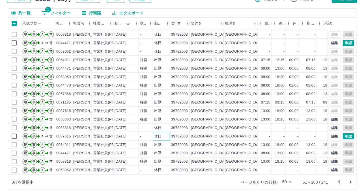
click at [166, 133] on div "休日" at bounding box center [161, 136] width 17 height 8
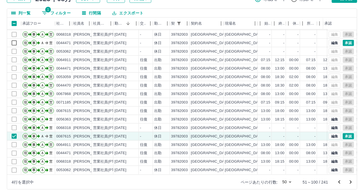
click at [350, 3] on div "勤務実績承認 前月 [DATE] 次月 今月 月選択 承認モード 削除モード 一括承認 列一覧 1 フィルター 行間隔 エクスポート 承認フロー 社員番号 社…" at bounding box center [182, 83] width 364 height 225
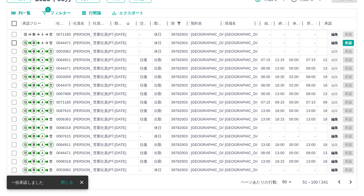
scroll to position [266, 0]
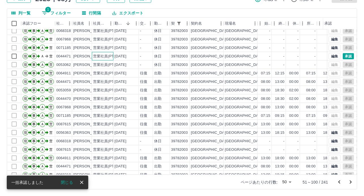
click at [99, 57] on div "営業社員(PT契約)" at bounding box center [108, 56] width 30 height 5
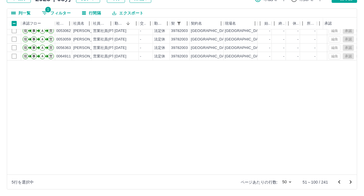
scroll to position [40, 0]
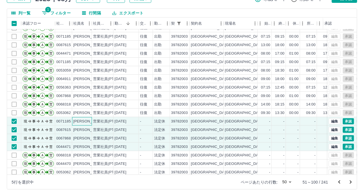
click at [78, 123] on div "[PERSON_NAME]" at bounding box center [88, 121] width 31 height 5
click at [78, 129] on div "[PERSON_NAME]" at bounding box center [88, 129] width 31 height 5
click at [80, 138] on div "[PERSON_NAME]" at bounding box center [88, 138] width 31 height 5
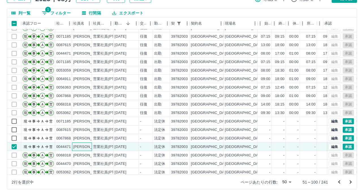
click at [82, 146] on div "[PERSON_NAME]" at bounding box center [88, 146] width 31 height 5
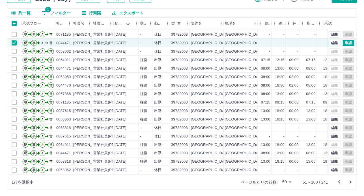
scroll to position [283, 0]
drag, startPoint x: 347, startPoint y: 1, endPoint x: 350, endPoint y: 182, distance: 180.6
click at [350, 181] on icon "次のページへ" at bounding box center [351, 182] width 7 height 7
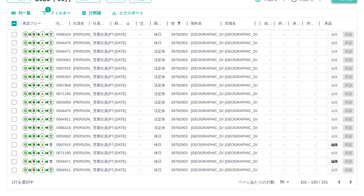
click at [352, 181] on icon "次のページへ" at bounding box center [351, 182] width 2 height 3
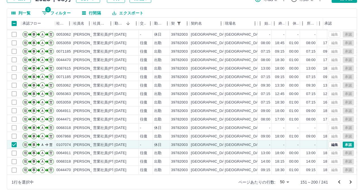
click at [351, 181] on icon "次のページへ" at bounding box center [351, 182] width 2 height 3
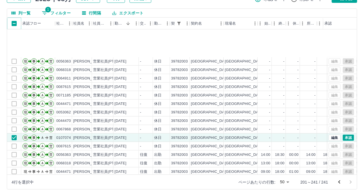
scroll to position [207, 0]
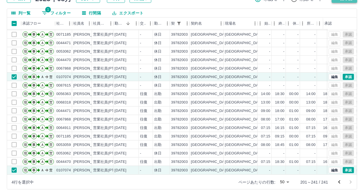
drag, startPoint x: 52, startPoint y: 12, endPoint x: 55, endPoint y: 13, distance: 3.0
click at [52, 12] on button "1 フィルター" at bounding box center [56, 13] width 38 height 8
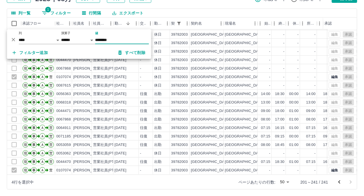
drag, startPoint x: 112, startPoint y: 40, endPoint x: 55, endPoint y: 41, distance: 57.5
click at [93, 39] on div "*** ** 列 **** *** **** *** *** **** ***** *** *** ** ** ** **** **** **** ** **…" at bounding box center [79, 37] width 144 height 17
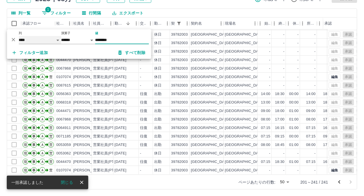
click at [52, 42] on select "**** *** **** *** *** **** ***** *** *** ** ** ** **** **** **** ** ** *** ****…" at bounding box center [40, 40] width 42 height 8
click at [56, 40] on select "**** *** **** *** *** **** ***** *** *** ** ** ** **** **** **** ** ** *** ****…" at bounding box center [40, 40] width 42 height 8
click at [59, 39] on select "**** *** **** *** *** **** ***** *** *** ** ** ** **** **** **** ** ** *** ****…" at bounding box center [40, 40] width 42 height 8
click at [19, 36] on select "**** *** **** *** *** **** ***** *** *** ** ** ** **** **** **** ** ** *** ****…" at bounding box center [40, 40] width 42 height 8
select select "**********"
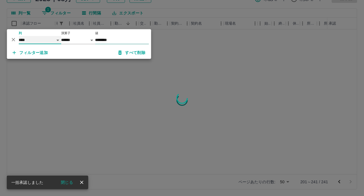
scroll to position [0, 0]
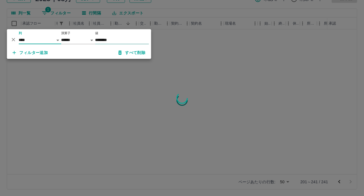
click at [117, 40] on input "********" at bounding box center [122, 40] width 54 height 8
drag, startPoint x: 114, startPoint y: 40, endPoint x: 92, endPoint y: 39, distance: 22.1
click at [92, 39] on div "*** ** 列 **** *** **** *** *** **** ***** *** *** ** ** ** **** **** **** ** **…" at bounding box center [79, 37] width 144 height 17
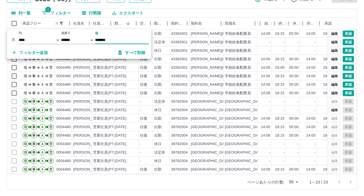
type input "*******"
click at [171, 12] on div "列一覧 1 フィルター 行間隔 エクスポート" at bounding box center [182, 13] width 350 height 9
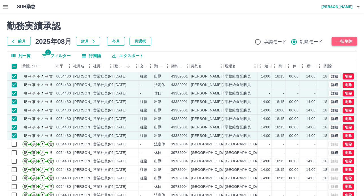
click at [345, 43] on button "一括削除" at bounding box center [344, 41] width 25 height 8
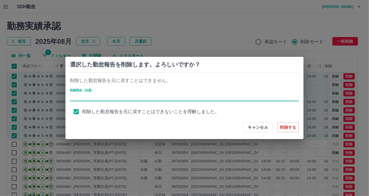
click at [81, 96] on input "削除理由（任意）" at bounding box center [184, 97] width 229 height 8
type input "**********"
click at [288, 129] on button "削除する" at bounding box center [288, 127] width 22 height 10
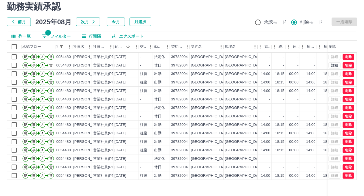
scroll to position [28, 0]
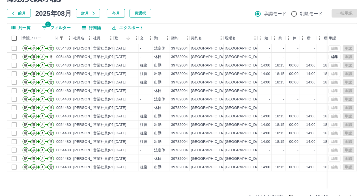
click at [58, 27] on button "1 フィルター" at bounding box center [56, 27] width 38 height 8
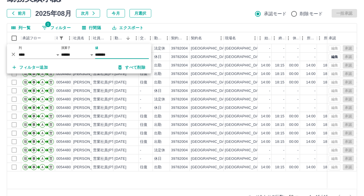
drag, startPoint x: 112, startPoint y: 55, endPoint x: 91, endPoint y: 54, distance: 21.0
click at [91, 54] on div "*** ** 列 **** *** **** *** *** **** ***** *** *** ** ** ** **** **** **** ** **…" at bounding box center [79, 52] width 144 height 17
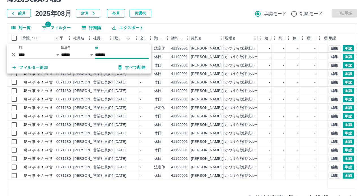
type input "*******"
click at [218, 17] on div "前月 2025年08月 次月 今月 月選択 承認モード 削除モード 一括承認" at bounding box center [182, 13] width 351 height 8
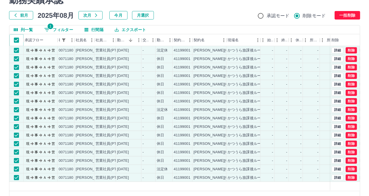
scroll to position [43, 0]
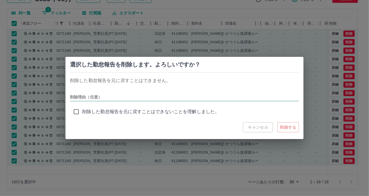
click at [146, 96] on input "削除理由（任意）" at bounding box center [184, 97] width 229 height 8
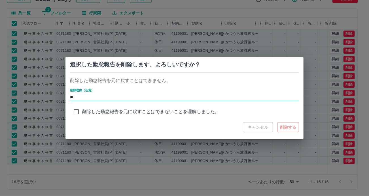
type input "*"
type input "**********"
click at [288, 128] on div "キャンセル 削除する" at bounding box center [271, 127] width 56 height 10
drag, startPoint x: 192, startPoint y: 114, endPoint x: 294, endPoint y: 129, distance: 103.0
click at [192, 114] on span "削除した勤怠報告を元に戻すことはできないことを理解しました。" at bounding box center [150, 111] width 137 height 7
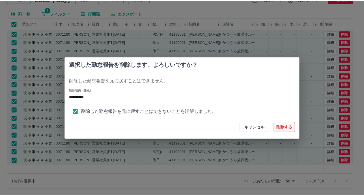
scroll to position [2, 0]
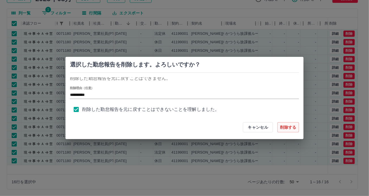
click at [293, 128] on button "削除する" at bounding box center [288, 127] width 22 height 10
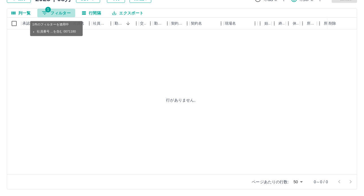
click at [61, 15] on button "1 フィルター" at bounding box center [56, 13] width 38 height 8
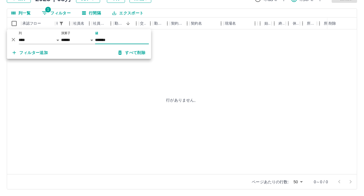
drag, startPoint x: 115, startPoint y: 40, endPoint x: 74, endPoint y: 40, distance: 41.6
click at [74, 40] on div "*** ** 列 **** *** **** *** *** **** ***** *** *** ** ** ** **** **** **** ** **…" at bounding box center [79, 37] width 144 height 17
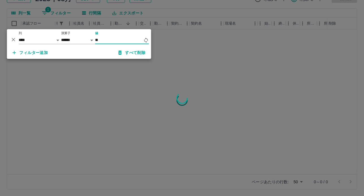
type input "*"
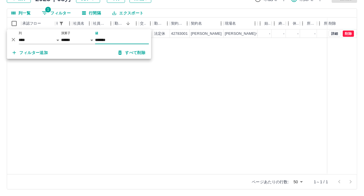
type input "*******"
click at [185, 67] on div "現 事 Ａ 営 0084018 河野　一美 営業社員(PT契約) 2025-08-03 - 法定休 42783001 茂原市 二宮小学校学童クラブ - - -…" at bounding box center [254, 101] width 494 height 145
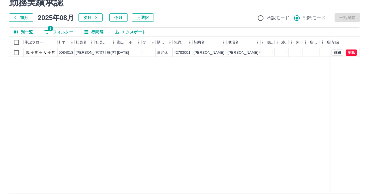
scroll to position [0, 0]
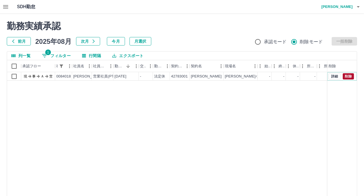
click at [349, 76] on button "削除" at bounding box center [348, 76] width 11 height 6
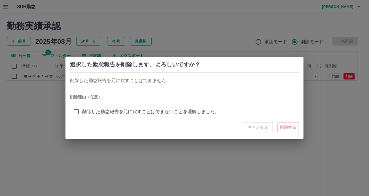
click at [76, 99] on input "削除理由（任意）" at bounding box center [184, 97] width 229 height 8
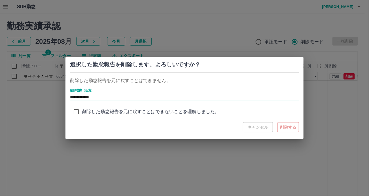
click at [72, 97] on input "**********" at bounding box center [184, 97] width 229 height 8
type input "**********"
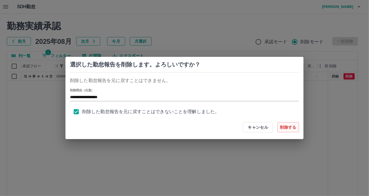
click at [295, 128] on button "削除する" at bounding box center [288, 127] width 22 height 10
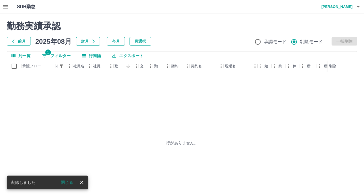
click at [60, 55] on button "1 フィルター" at bounding box center [56, 56] width 38 height 8
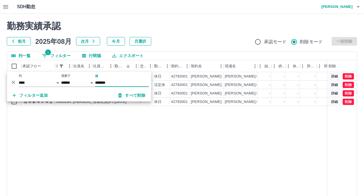
type input "*******"
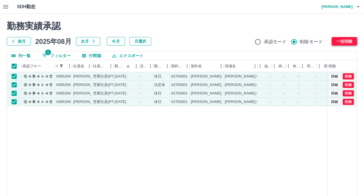
click at [341, 40] on button "一括削除" at bounding box center [344, 41] width 25 height 8
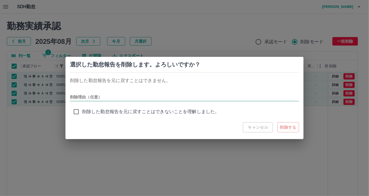
click at [144, 97] on input "削除理由（任意）" at bounding box center [184, 97] width 229 height 8
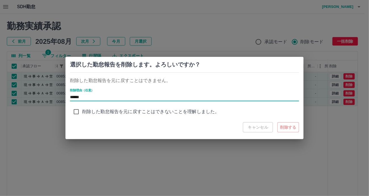
type input "**********"
click at [93, 112] on span "削除した勤怠報告を元に戻すことはできないことを理解しました。" at bounding box center [150, 111] width 137 height 7
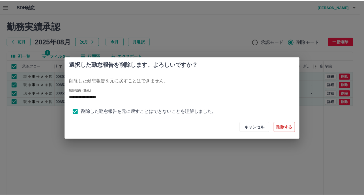
scroll to position [2, 0]
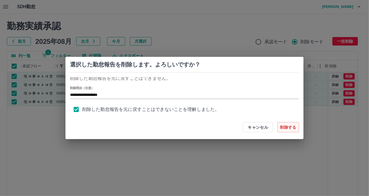
click at [291, 124] on button "削除する" at bounding box center [288, 127] width 22 height 10
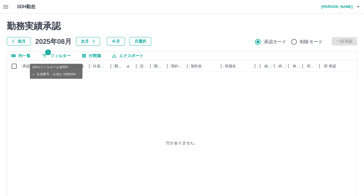
click at [53, 55] on button "1 フィルター" at bounding box center [56, 56] width 38 height 8
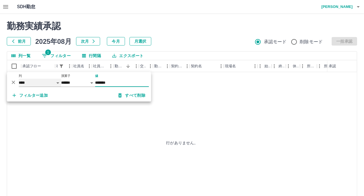
click at [44, 83] on select "**** *** **** *** *** **** ***** *** *** ** ** ** **** **** **** ** ** *** ****…" at bounding box center [40, 83] width 42 height 8
click at [19, 79] on select "**** *** **** *** *** **** ***** *** *** ** ** ** **** **** **** ** ** *** ****…" at bounding box center [40, 83] width 42 height 8
select select "**********"
click at [116, 85] on input "*******" at bounding box center [122, 83] width 54 height 8
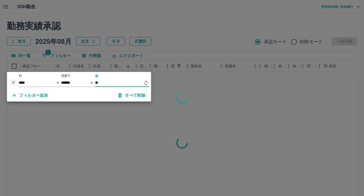
type input "*"
click at [121, 82] on input "値" at bounding box center [122, 83] width 54 height 8
type input "*"
type input "********"
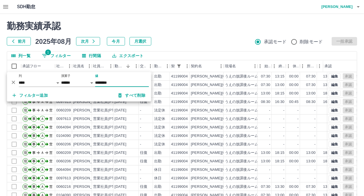
click at [178, 35] on div "勤務実績承認 前月 2025年08月 次月 今月 月選択 承認モード 削除モード 一括承認" at bounding box center [182, 33] width 351 height 25
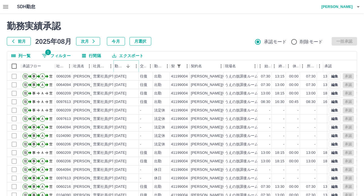
click at [129, 66] on icon "ソート" at bounding box center [128, 66] width 5 height 5
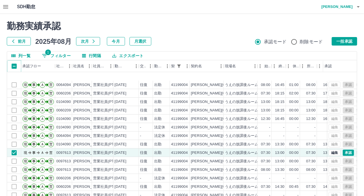
scroll to position [28, 0]
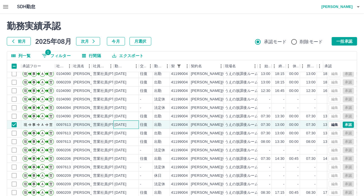
click at [136, 123] on div "[DATE]" at bounding box center [126, 125] width 25 height 8
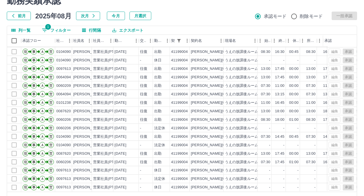
scroll to position [43, 0]
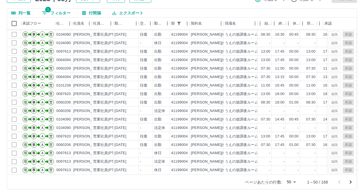
click at [351, 183] on icon "次のページへ" at bounding box center [351, 182] width 2 height 3
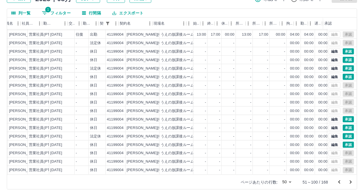
scroll to position [283, 0]
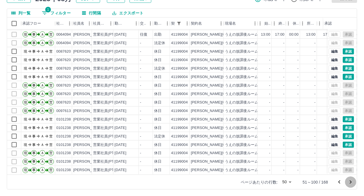
click at [353, 182] on icon "次のページへ" at bounding box center [351, 182] width 7 height 7
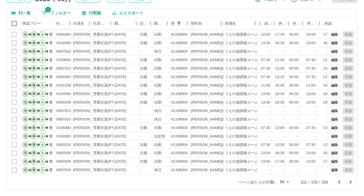
click at [350, 180] on icon "次のページへ" at bounding box center [351, 182] width 7 height 7
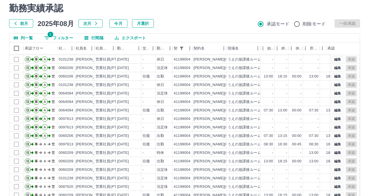
scroll to position [0, 0]
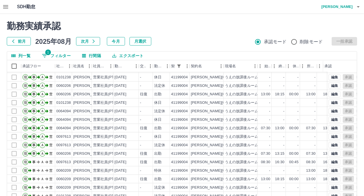
click at [346, 7] on h4 "[PERSON_NAME]" at bounding box center [336, 7] width 34 height 14
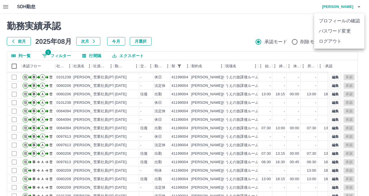
click at [333, 44] on li "ログアウト" at bounding box center [339, 41] width 50 height 10
